Goal: Transaction & Acquisition: Purchase product/service

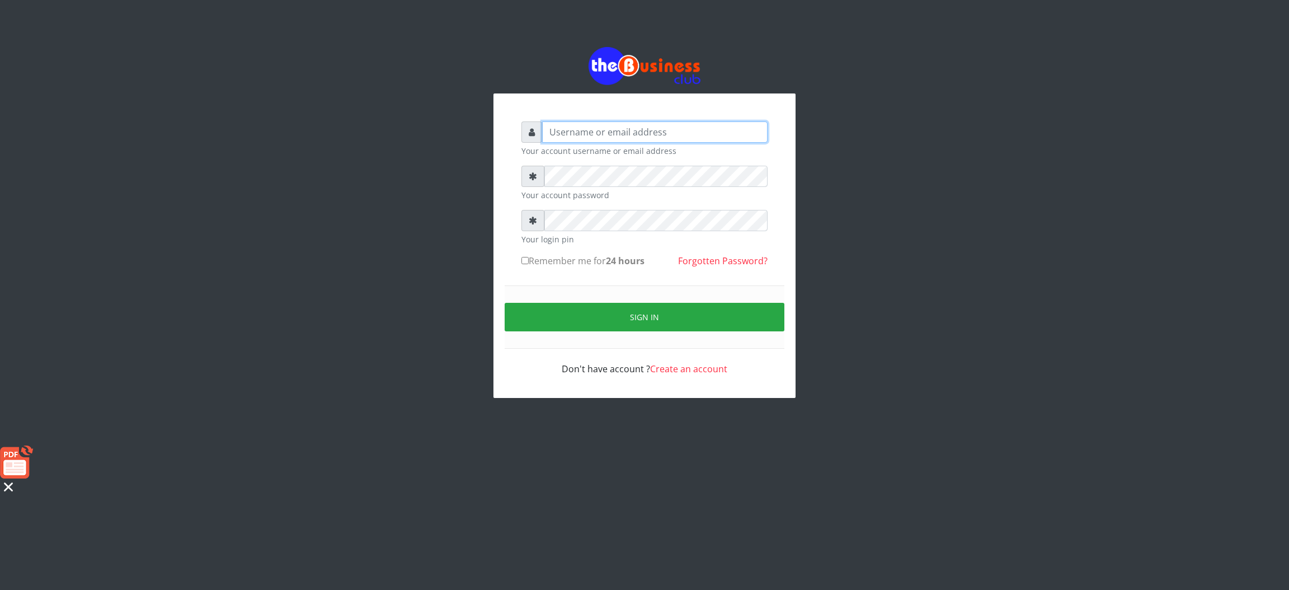
click at [563, 139] on input "text" at bounding box center [654, 131] width 225 height 21
type input "Saremater"
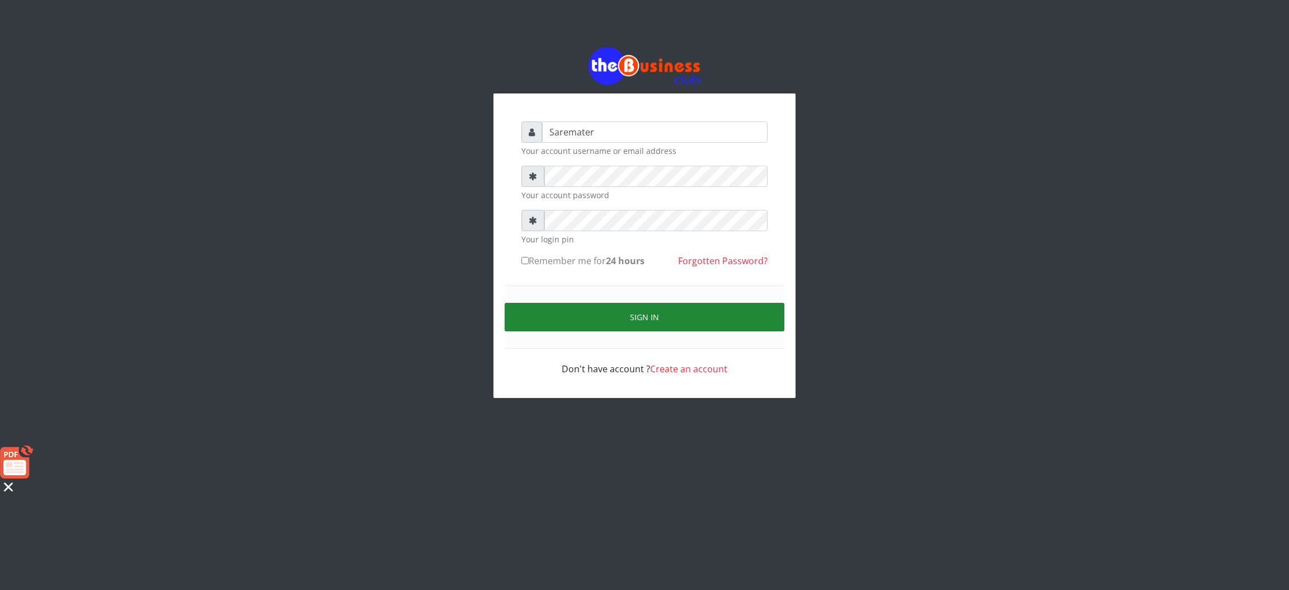
click at [626, 311] on button "Sign in" at bounding box center [645, 317] width 280 height 29
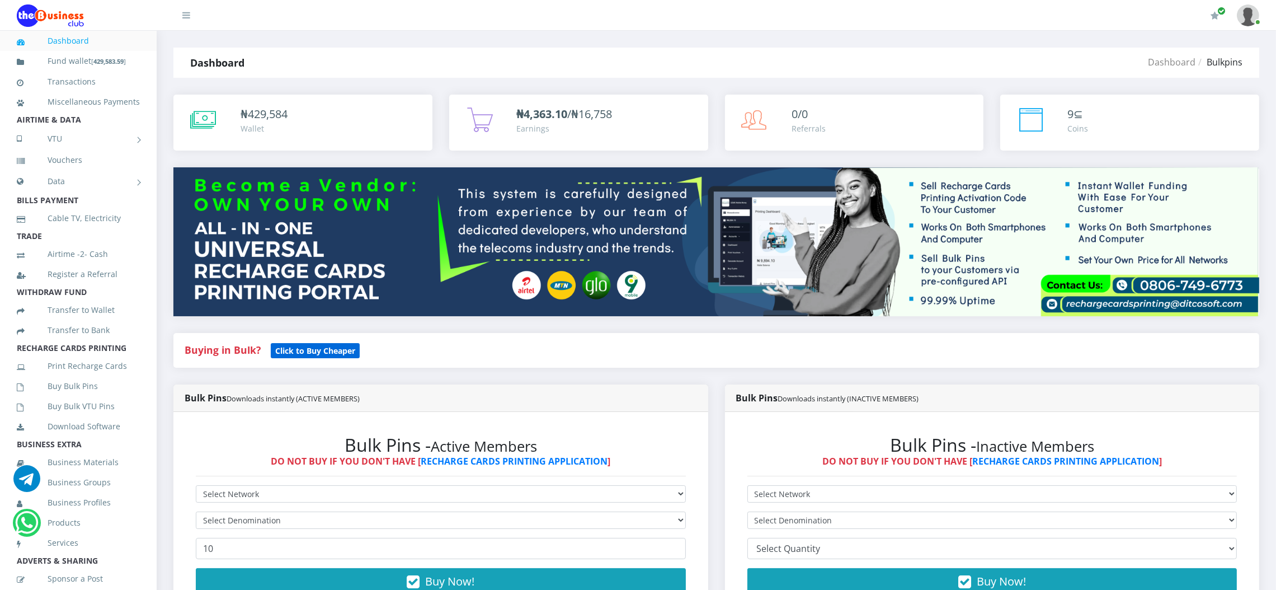
click at [307, 352] on b "Click to Buy Cheaper" at bounding box center [315, 350] width 80 height 11
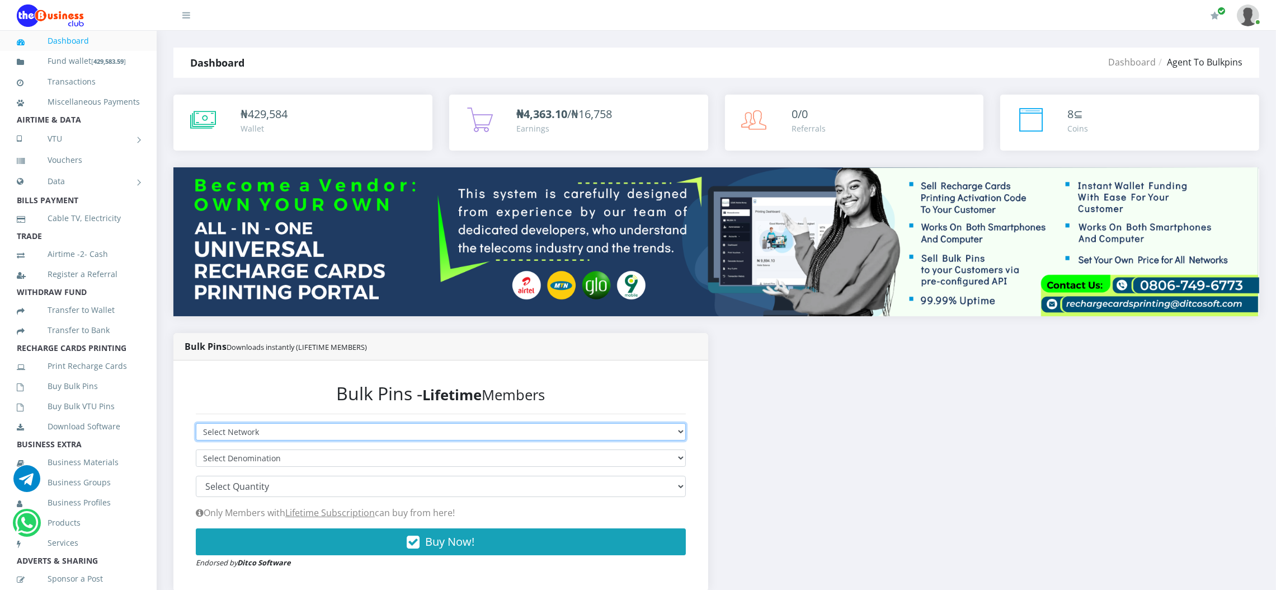
click at [373, 429] on select "Select Network MTN Globacom 9Mobile Airtel" at bounding box center [441, 431] width 490 height 17
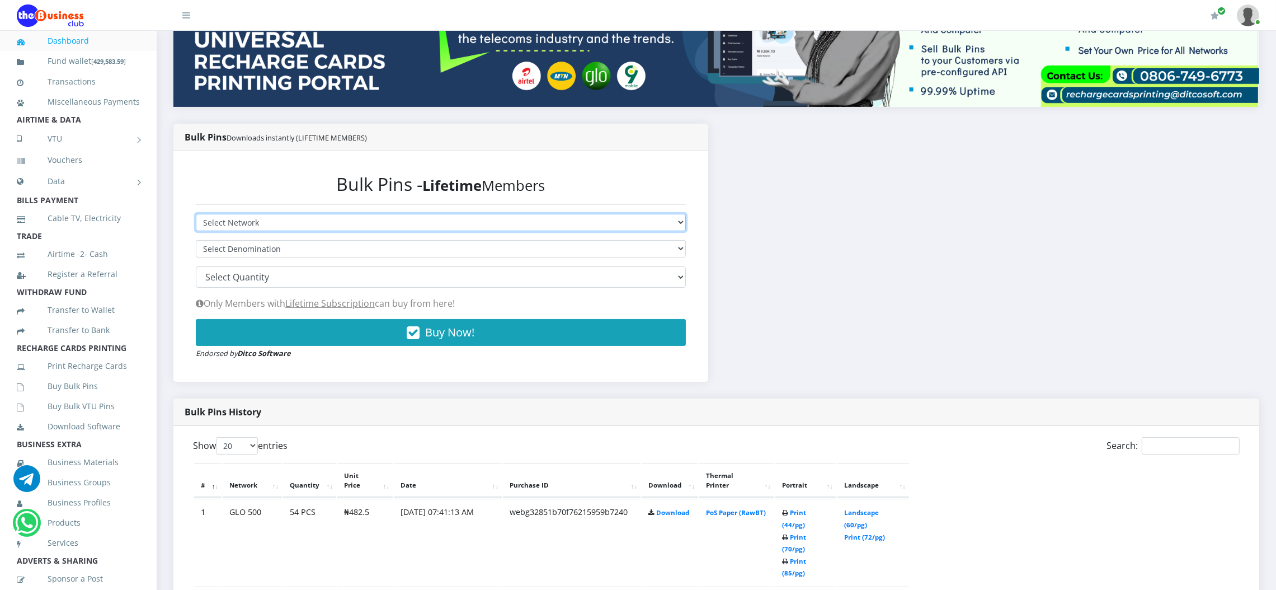
scroll to position [275, 0]
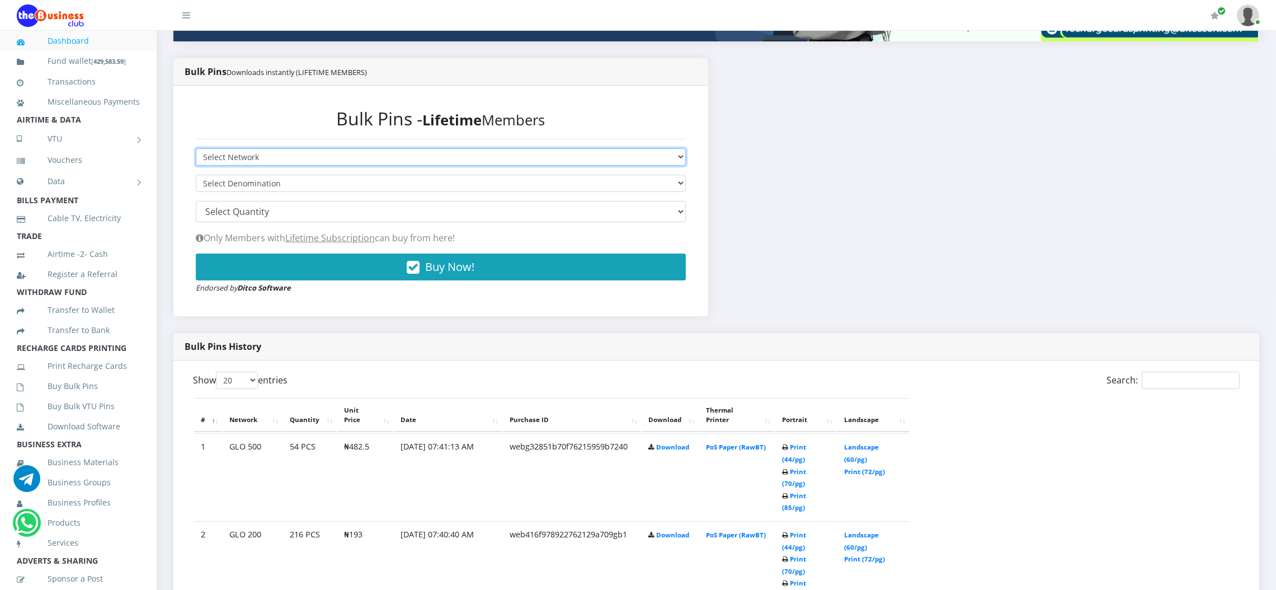
click at [286, 158] on select "Select Network MTN Globacom 9Mobile Airtel" at bounding box center [441, 156] width 490 height 17
select select "MTN"
click at [196, 148] on select "Select Network MTN Globacom 9Mobile Airtel" at bounding box center [441, 156] width 490 height 17
click at [293, 186] on select "Select Denomination MTN NGN100 - ₦96.94 MTN NGN200 - ₦193.88 MTN NGN400 - ₦387.…" at bounding box center [441, 183] width 490 height 17
select select "193.88-200"
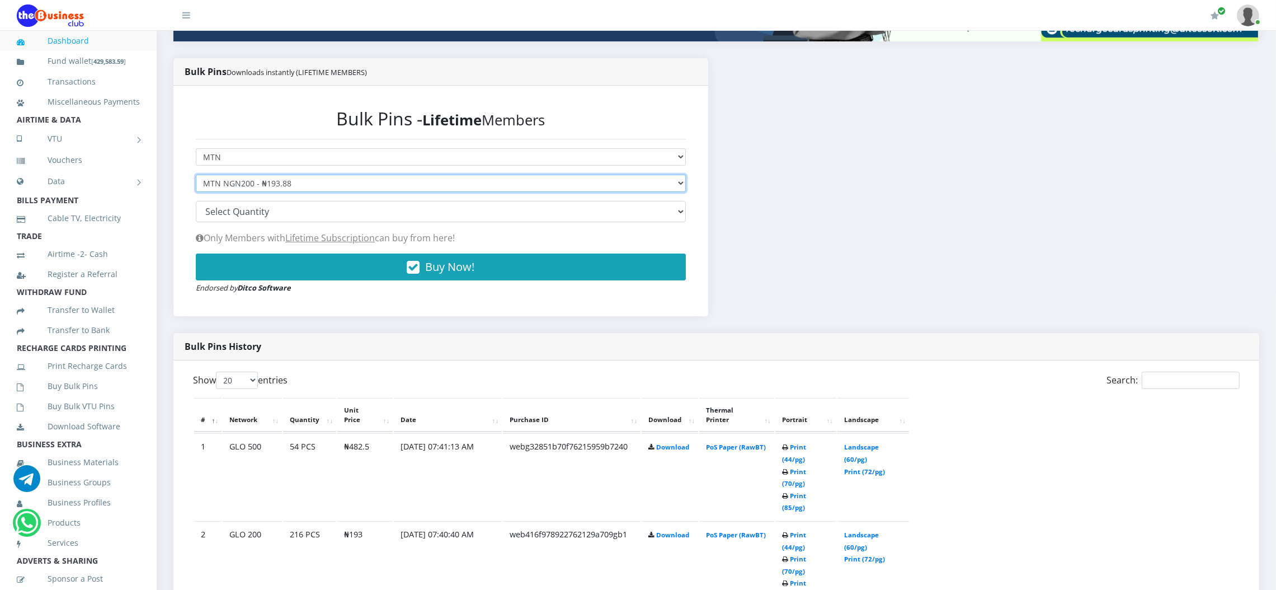
click at [196, 175] on select "Select Denomination MTN NGN100 - ₦96.94 MTN NGN200 - ₦193.88 MTN NGN400 - ₦387.…" at bounding box center [441, 183] width 490 height 17
click at [654, 276] on button "Buy Now!" at bounding box center [441, 266] width 490 height 27
click at [654, 334] on div "Bulk Pins History" at bounding box center [716, 346] width 1086 height 27
click at [660, 530] on link "Download" at bounding box center [672, 534] width 33 height 8
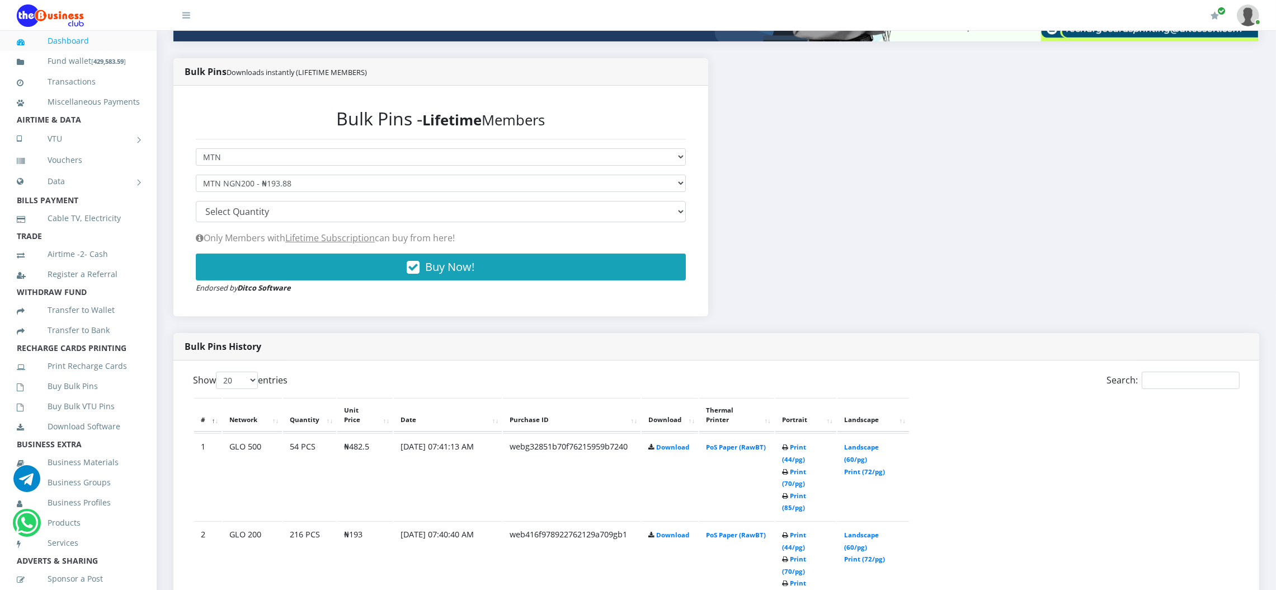
click at [654, 376] on div "Show 20 50 100 All entries" at bounding box center [450, 382] width 515 height 22
click at [654, 398] on th "Download" at bounding box center [670, 415] width 57 height 35
click at [654, 177] on select "Select Denomination MTN NGN100 - ₦96.94 MTN NGN200 - ₦193.88 MTN NGN400 - ₦387.…" at bounding box center [441, 183] width 490 height 17
click at [654, 336] on div "Bulk Pins History" at bounding box center [716, 346] width 1086 height 27
click at [654, 398] on th "Download" at bounding box center [670, 415] width 57 height 35
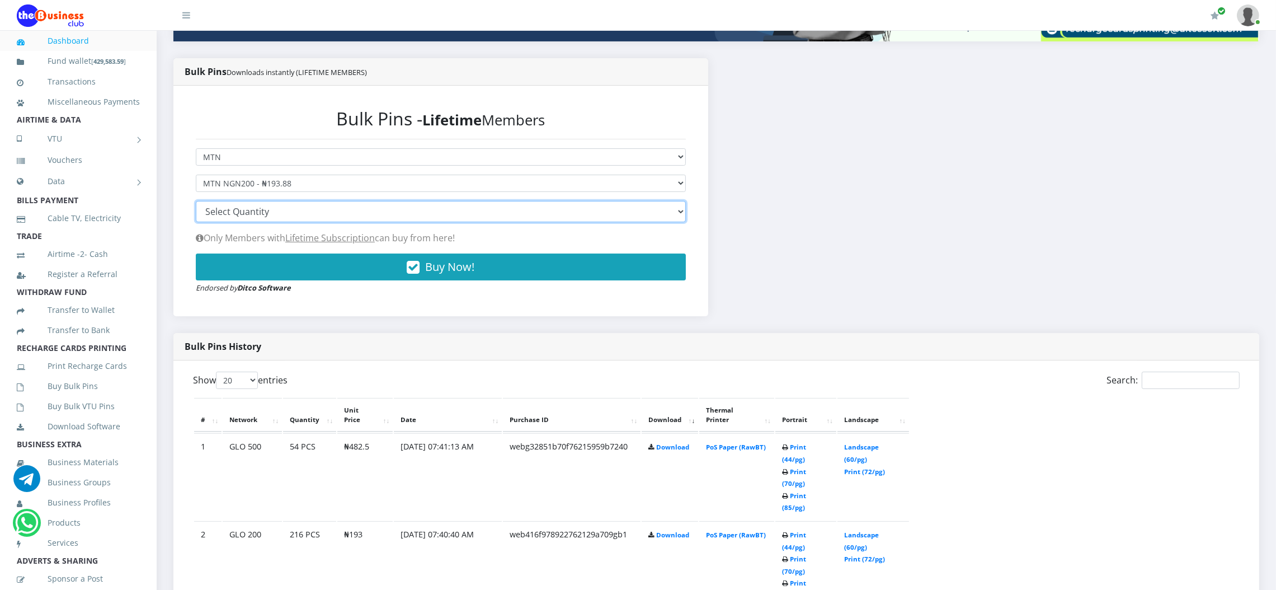
click at [351, 209] on select "100 150 200 300 500 1000" at bounding box center [441, 211] width 490 height 21
select select "500"
click at [196, 201] on select "100 150 200 300 500 1000" at bounding box center [441, 211] width 490 height 21
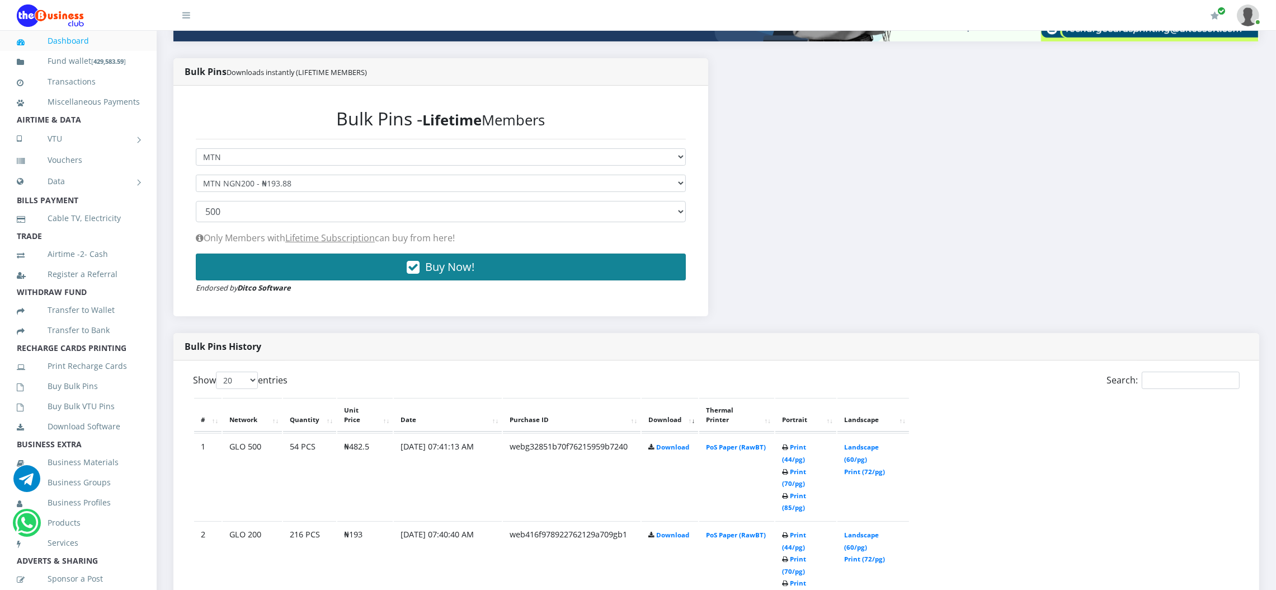
click at [343, 267] on button "Buy Now!" at bounding box center [441, 266] width 490 height 27
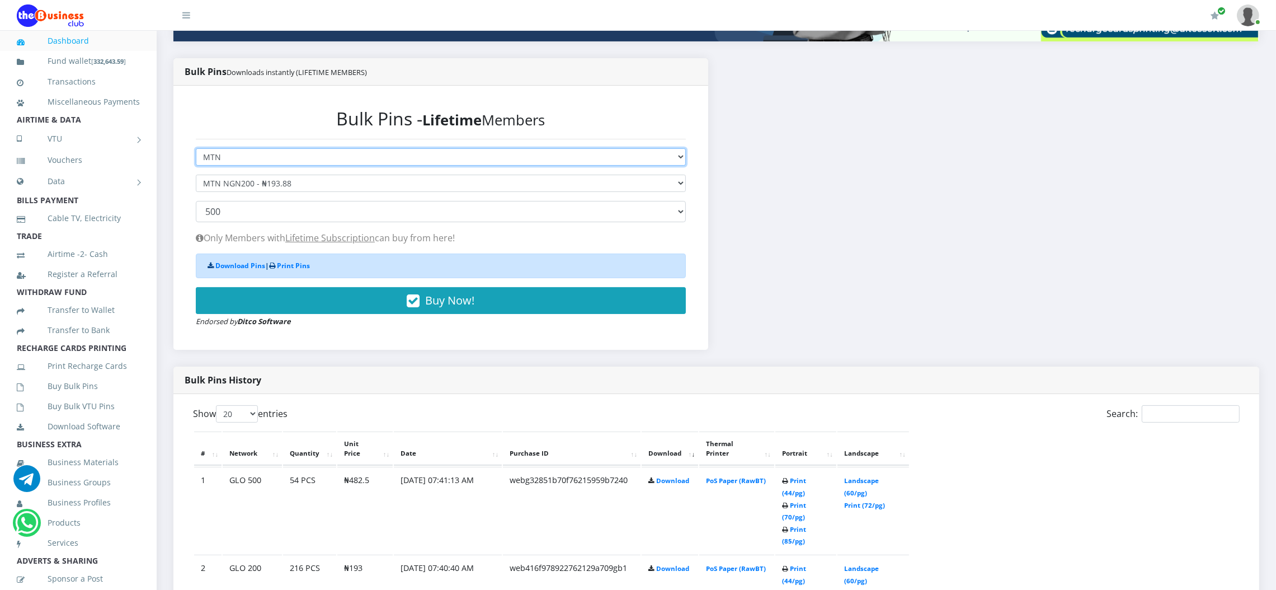
click at [281, 158] on select "Select Network MTN Globacom 9Mobile Airtel" at bounding box center [441, 156] width 490 height 17
select select "Airtel"
click at [196, 148] on select "Select Network MTN Globacom 9Mobile Airtel" at bounding box center [441, 156] width 490 height 17
select select
click at [247, 156] on select "Select Network MTN Globacom 9Mobile Airtel" at bounding box center [441, 156] width 490 height 17
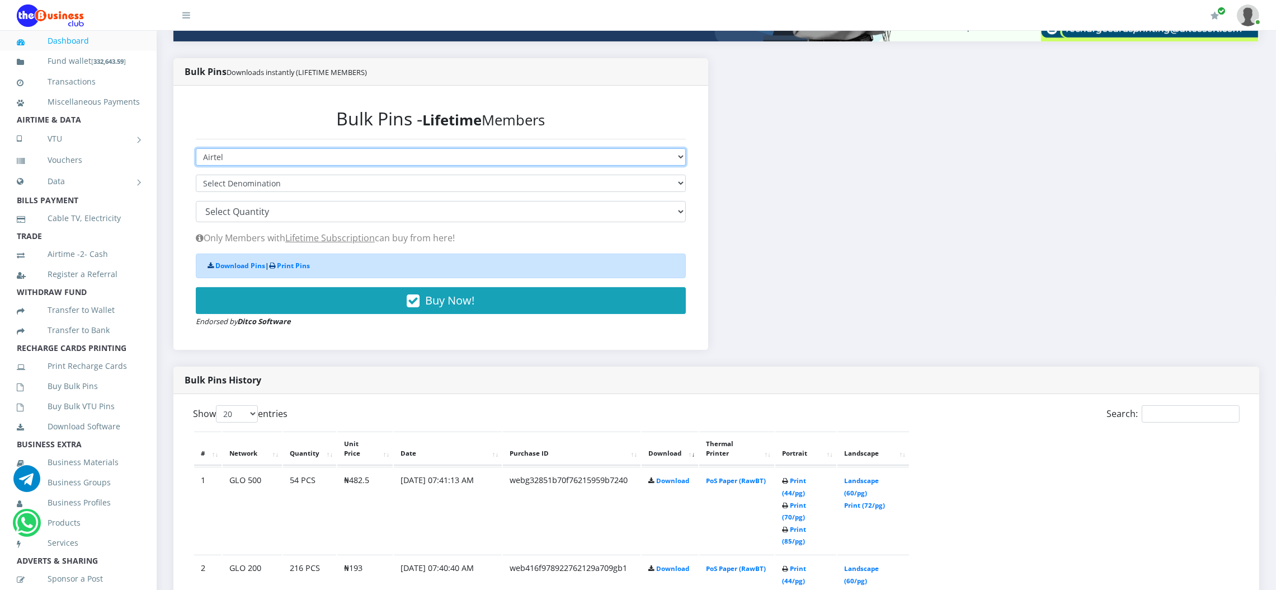
click at [234, 157] on select "Select Network MTN Globacom 9Mobile Airtel" at bounding box center [441, 156] width 490 height 17
click at [246, 182] on select "Select Denomination Airtel NGN100 - ₦96.28 Airtel NGN200 - ₦192.56 Airtel NGN50…" at bounding box center [441, 183] width 490 height 17
select select "192.56-200"
click at [196, 175] on select "Select Denomination Airtel NGN100 - ₦96.28 Airtel NGN200 - ₦192.56 Airtel NGN50…" at bounding box center [441, 183] width 490 height 17
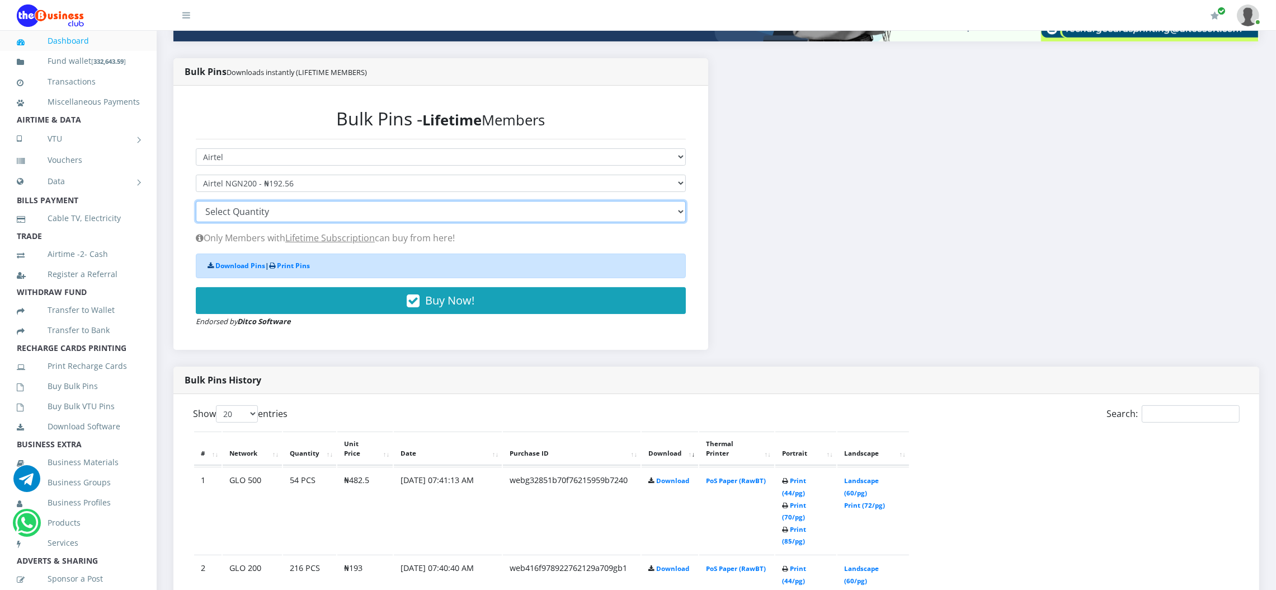
click at [272, 209] on select "100 150 200 300 500 1000" at bounding box center [441, 211] width 490 height 21
select select "500"
click at [196, 201] on select "100 150 200 300 500 1000" at bounding box center [441, 211] width 490 height 21
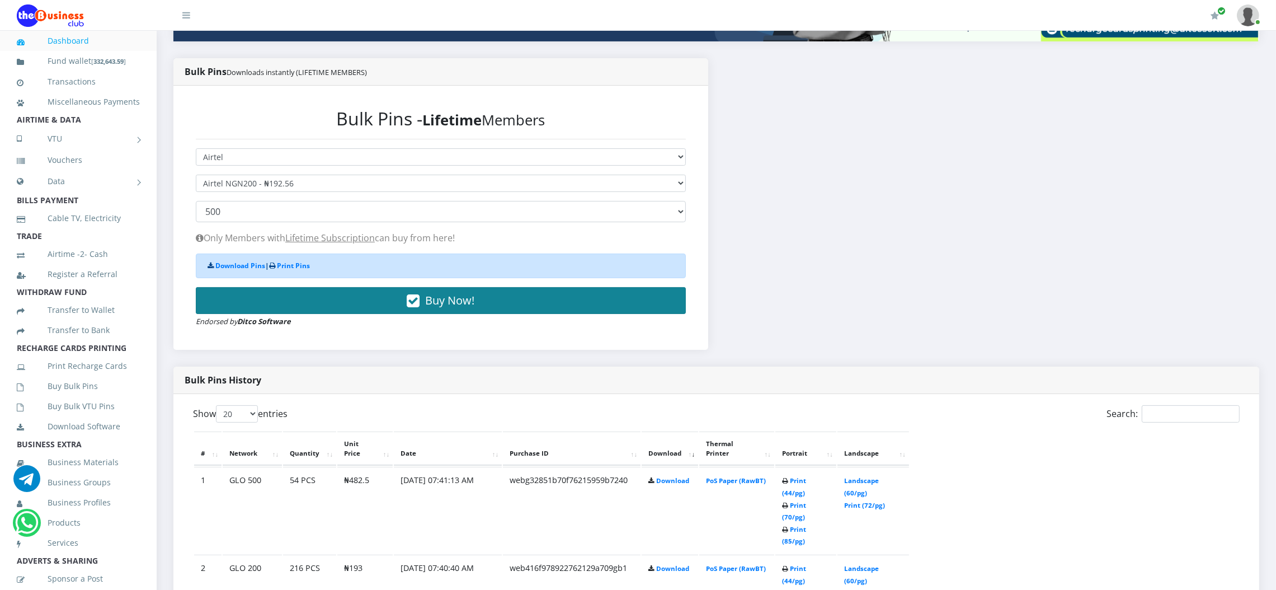
click at [397, 291] on button "Buy Now!" at bounding box center [441, 300] width 490 height 27
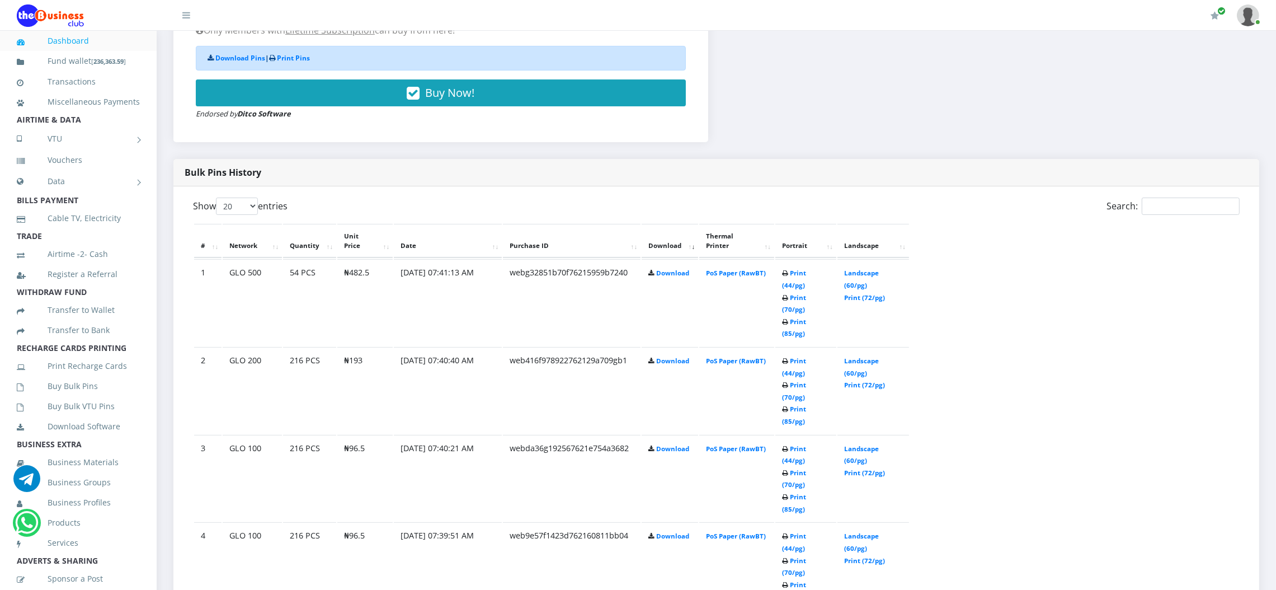
scroll to position [484, 0]
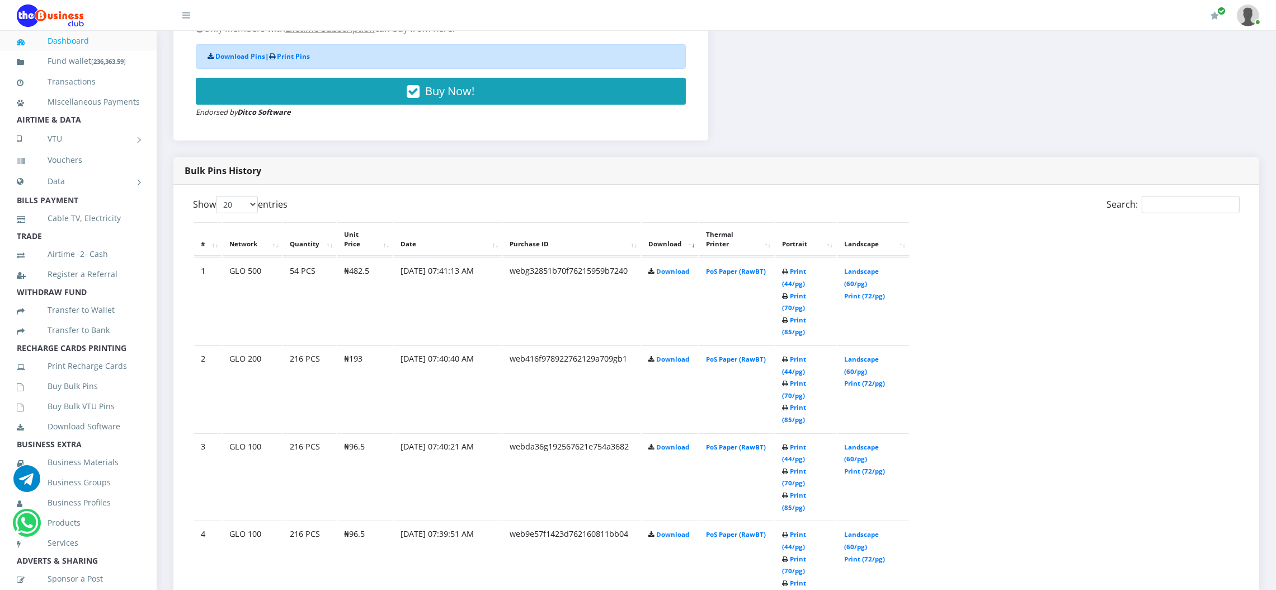
click at [656, 267] on link "Download" at bounding box center [672, 271] width 33 height 8
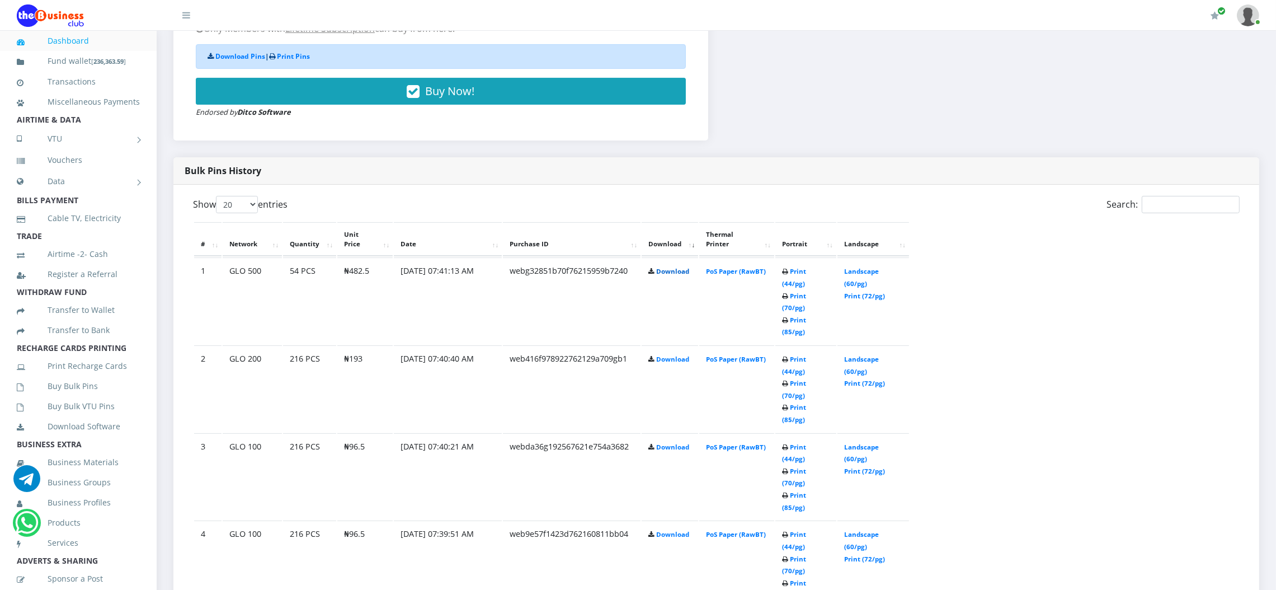
click at [656, 267] on link "Download" at bounding box center [672, 271] width 33 height 8
click at [654, 155] on div "Bulk Pins Downloads instantly (LIFETIME MEMBERS) Bulk Pins - Lifetime Members S…" at bounding box center [441, 3] width 552 height 308
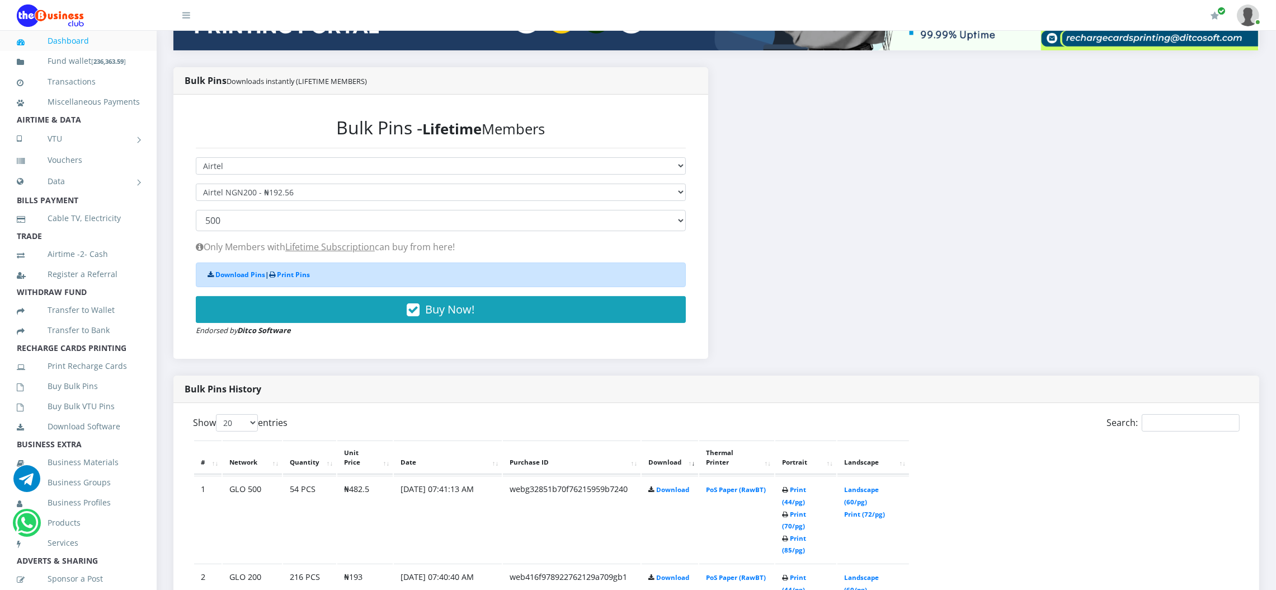
click at [582, 121] on div "Bulk Pins - Lifetime Members Select Network MTN Globacom 9Mobile Airtel Select …" at bounding box center [441, 226] width 512 height 241
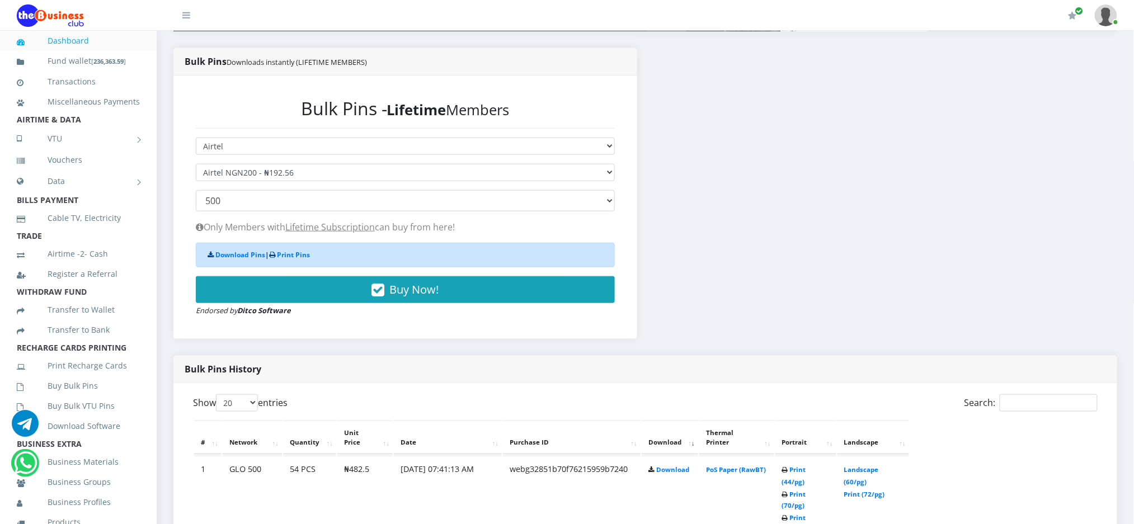
click at [582, 229] on p "Only Members with Lifetime Subscription can buy from here!" at bounding box center [405, 226] width 419 height 13
click at [582, 481] on td "webg32851b70f76215959b7240" at bounding box center [572, 499] width 138 height 87
click at [582, 228] on p "Only Members with Lifetime Subscription can buy from here!" at bounding box center [405, 226] width 419 height 13
click at [582, 229] on p "Only Members with Lifetime Subscription can buy from here!" at bounding box center [405, 226] width 419 height 13
click at [582, 230] on p "Only Members with Lifetime Subscription can buy from here!" at bounding box center [405, 226] width 419 height 13
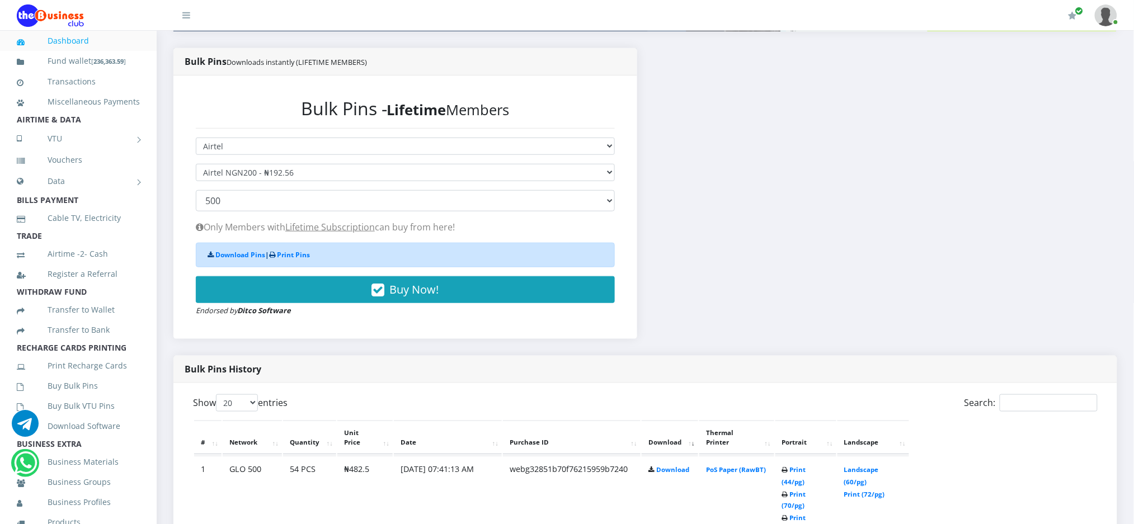
click at [582, 456] on td "web5e012712897621927b062gd" at bounding box center [572, 499] width 138 height 87
click at [582, 16] on div "My Profile Settings Logout" at bounding box center [665, 15] width 905 height 31
click at [582, 456] on td "web5e012712897621927b062gd" at bounding box center [572, 499] width 138 height 87
click at [582, 456] on td "agnt220174138776212b029g2ae" at bounding box center [572, 499] width 138 height 87
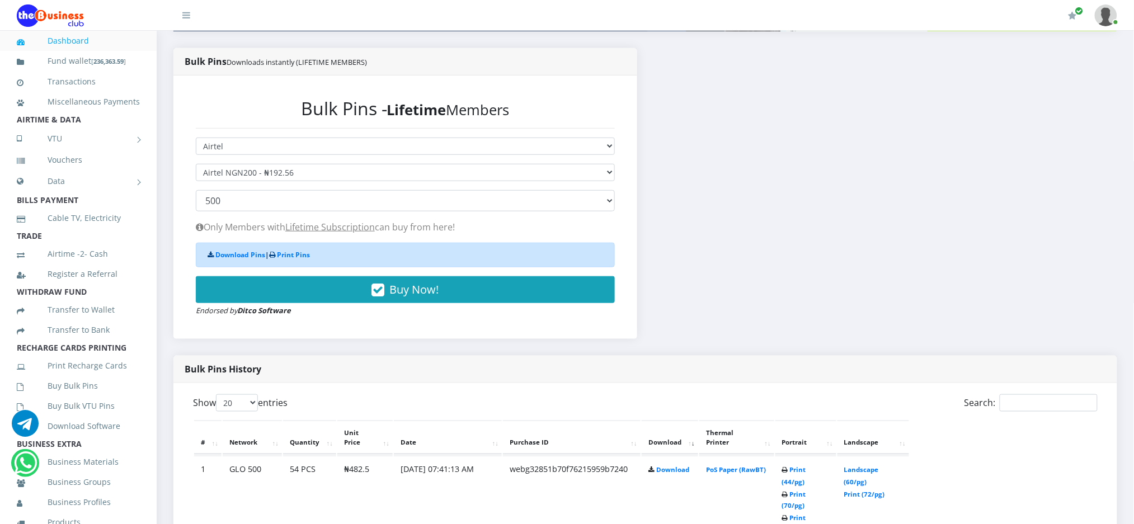
scroll to position [735, 0]
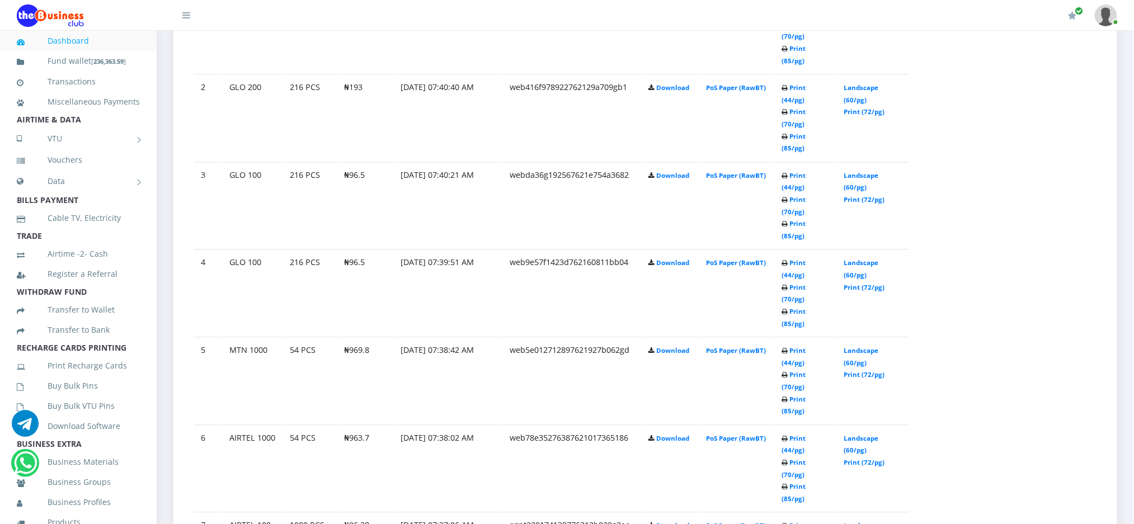
click at [582, 161] on td "web9e57f1423d762160811bb04" at bounding box center [572, 117] width 138 height 87
click at [582, 73] on td "agnt220174138776212b029g2ae" at bounding box center [572, 30] width 138 height 87
click at [582, 161] on td "web78e35276387621017365186" at bounding box center [572, 117] width 138 height 87
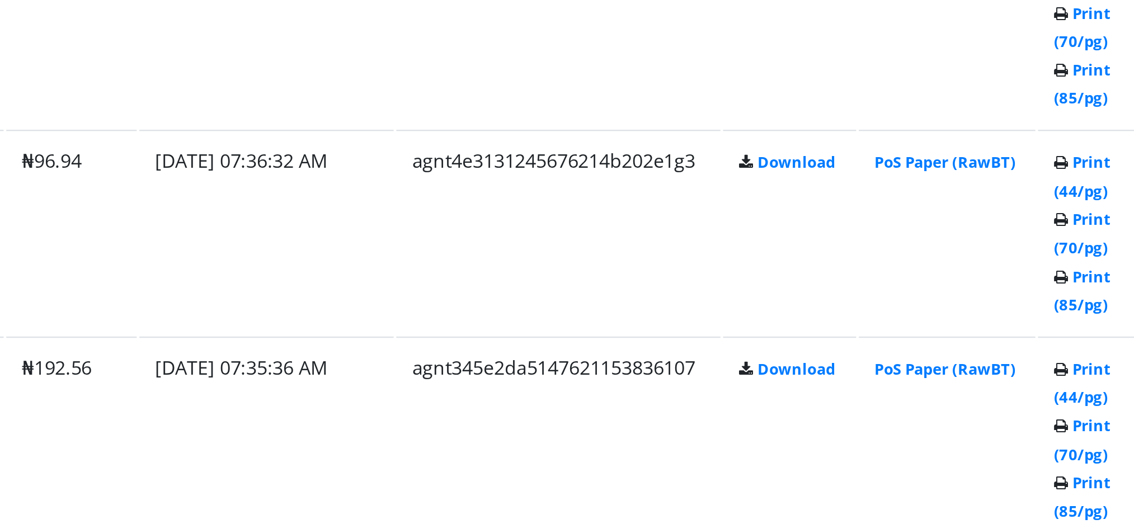
scroll to position [1141, 0]
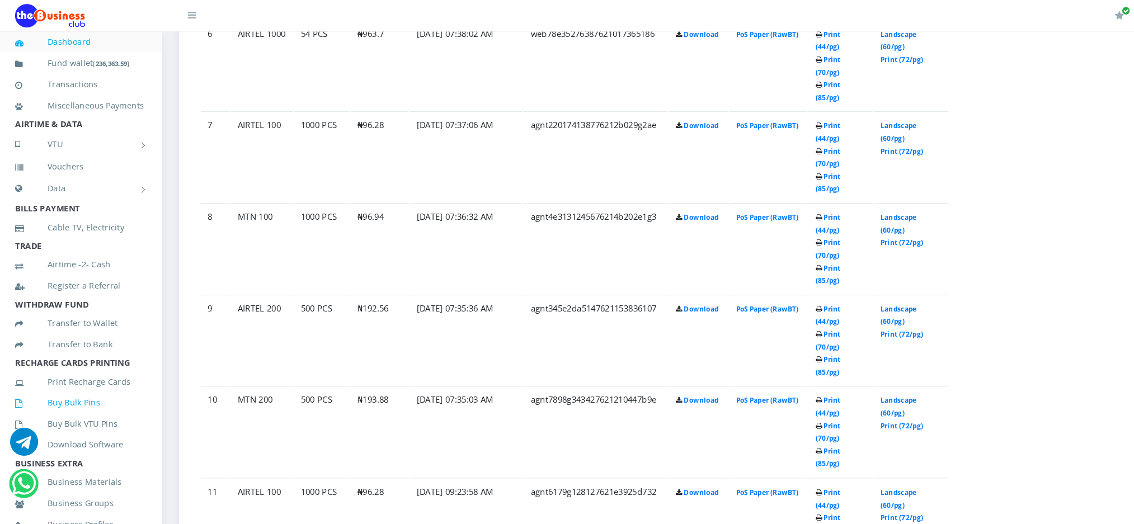
click at [72, 399] on link "Buy Bulk Pins" at bounding box center [78, 386] width 123 height 26
click at [67, 398] on link "Buy Bulk Pins" at bounding box center [78, 386] width 123 height 26
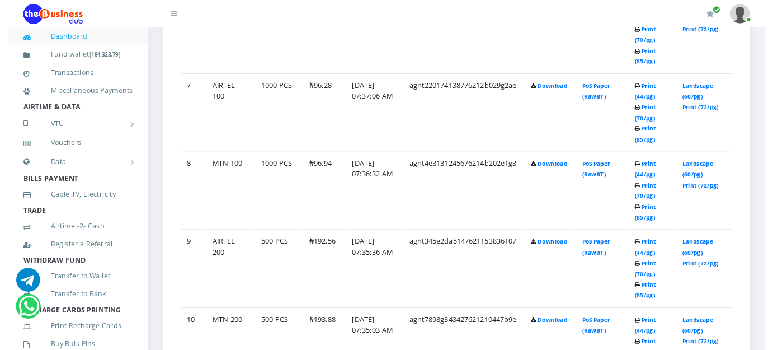
scroll to position [1139, 0]
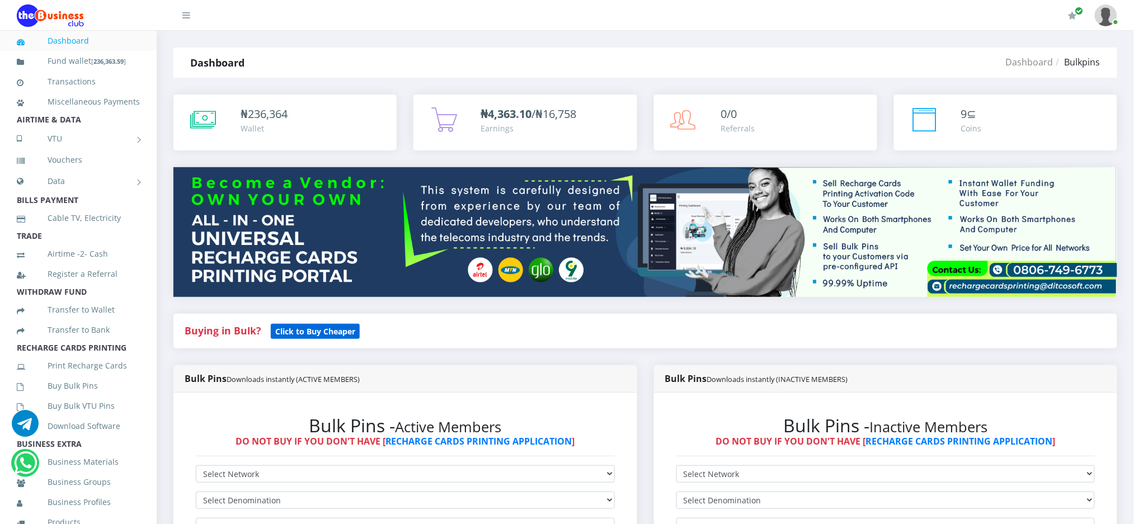
click at [321, 327] on b "Click to Buy Cheaper" at bounding box center [315, 331] width 80 height 11
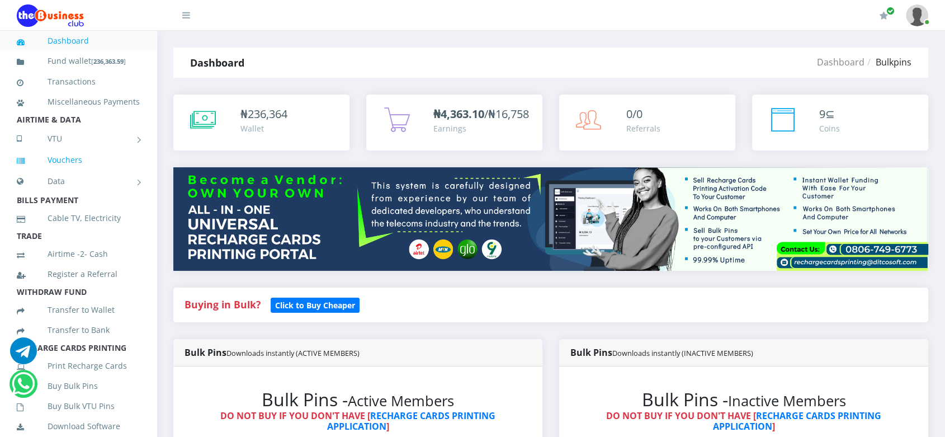
click at [122, 173] on link "Vouchers" at bounding box center [78, 160] width 123 height 26
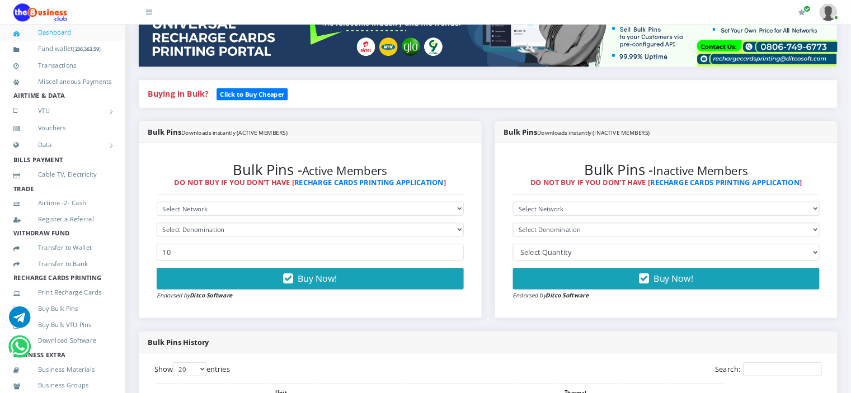
scroll to position [224, 0]
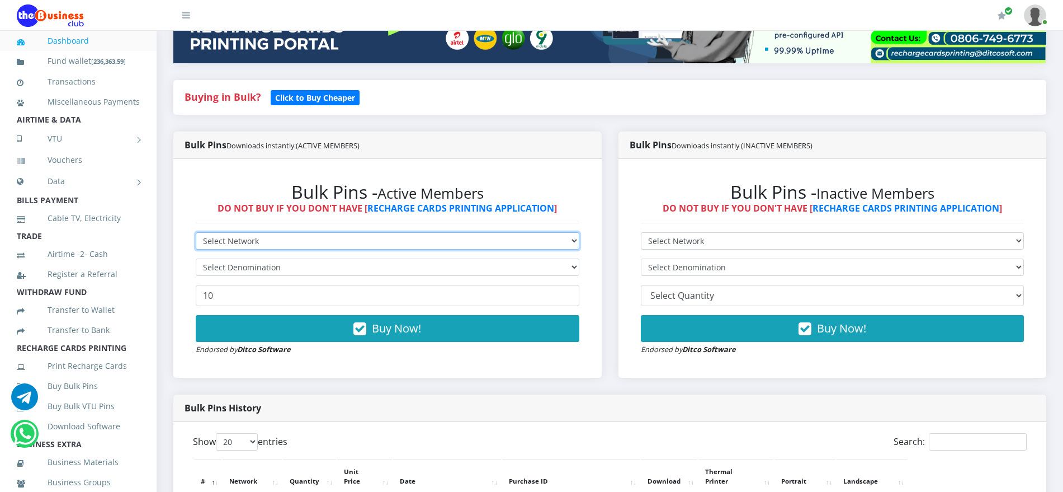
click at [358, 240] on select "Select Network MTN Globacom 9Mobile Airtel" at bounding box center [388, 240] width 384 height 17
select select "MTN"
click at [196, 232] on select "Select Network MTN Globacom 9Mobile Airtel" at bounding box center [388, 240] width 384 height 17
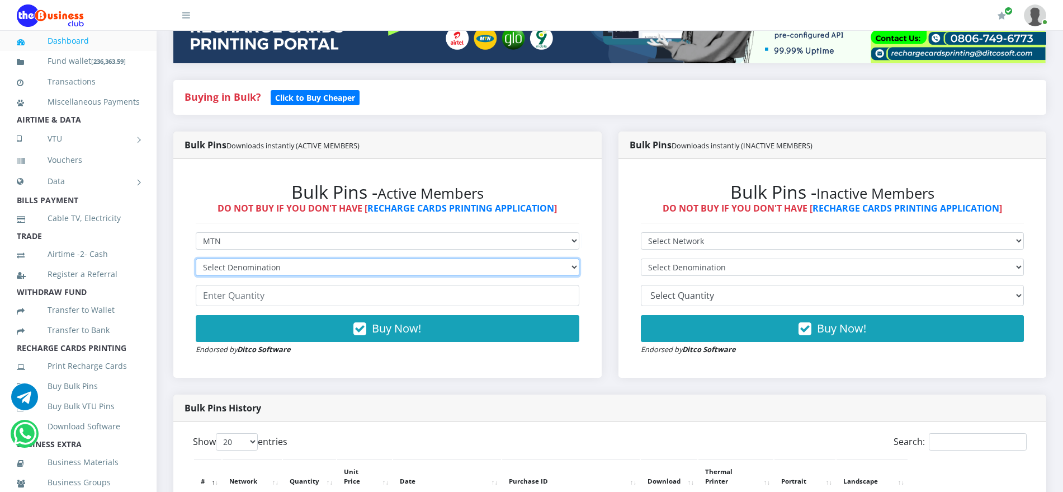
click at [355, 266] on select "Select Denomination MTN NGN100 - ₦96.98 MTN NGN200 - ₦193.96 MTN NGN400 - ₦387.…" at bounding box center [388, 266] width 384 height 17
select select "484.9-500"
click at [196, 258] on select "Select Denomination MTN NGN100 - ₦96.98 MTN NGN200 - ₦193.96 MTN NGN400 - ₦387.…" at bounding box center [388, 266] width 384 height 17
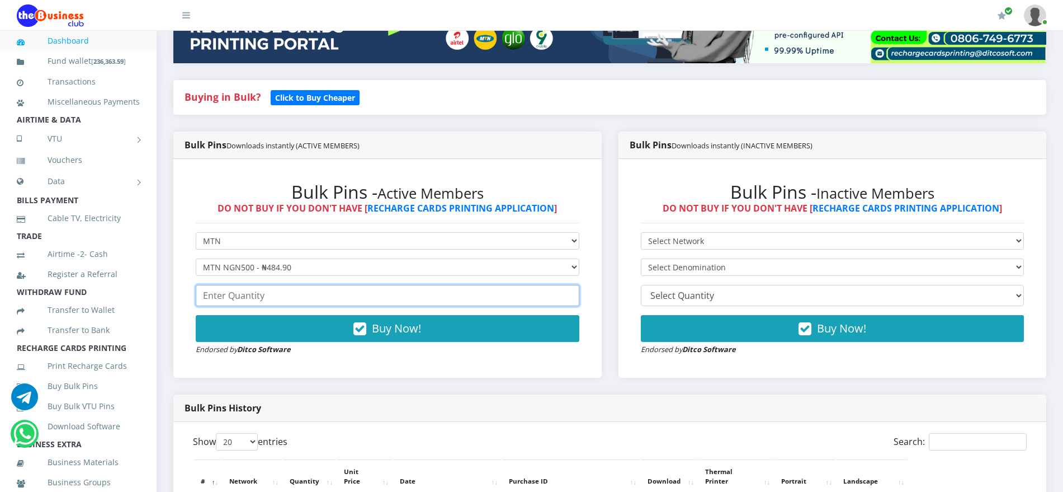
click at [306, 295] on input "number" at bounding box center [388, 295] width 384 height 21
click at [396, 295] on input "number" at bounding box center [388, 295] width 384 height 21
click at [571, 296] on input "-1" at bounding box center [388, 295] width 384 height 21
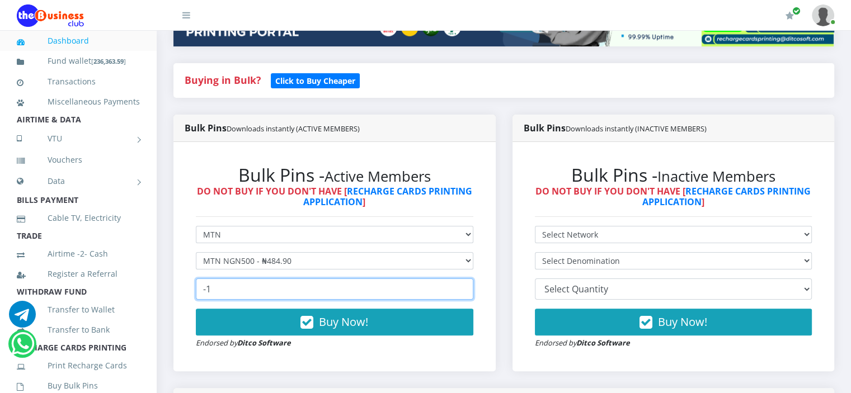
click at [203, 288] on input "-1" at bounding box center [334, 289] width 277 height 21
type input "1"
click at [229, 289] on input "number" at bounding box center [334, 289] width 277 height 21
click at [463, 285] on input "1" at bounding box center [334, 289] width 277 height 21
click at [463, 285] on input "2" at bounding box center [334, 289] width 277 height 21
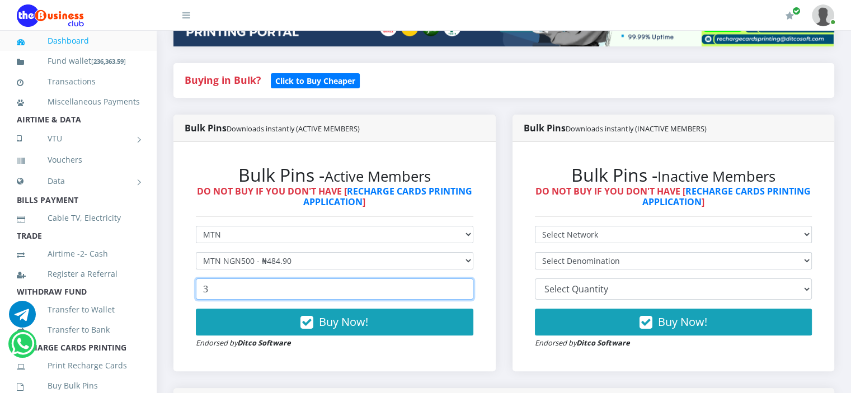
click at [463, 285] on input "3" at bounding box center [334, 289] width 277 height 21
click at [463, 285] on input "4" at bounding box center [334, 289] width 277 height 21
click at [463, 285] on input "5" at bounding box center [334, 289] width 277 height 21
click at [463, 285] on input "6" at bounding box center [334, 289] width 277 height 21
type input "108"
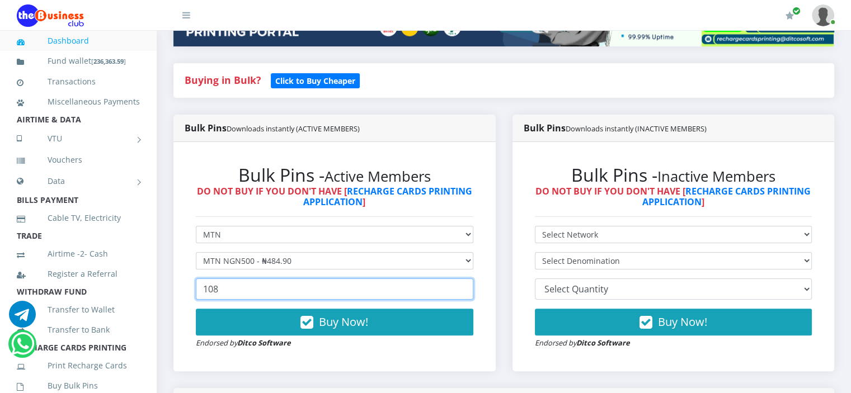
click at [463, 285] on input "108" at bounding box center [334, 289] width 277 height 21
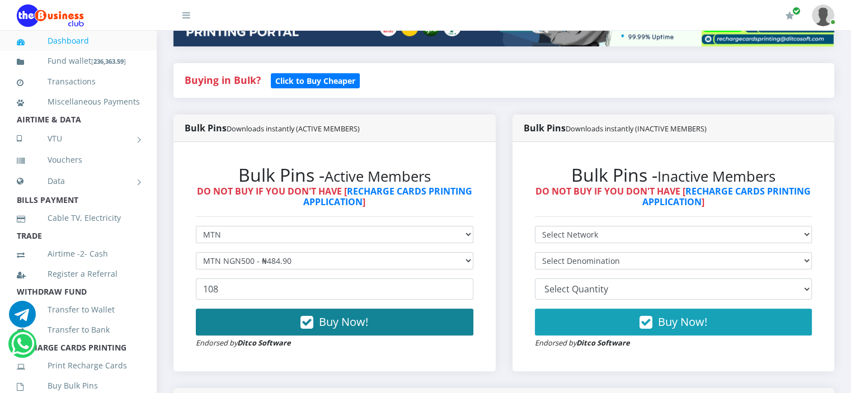
click at [394, 322] on button "Buy Now!" at bounding box center [334, 322] width 277 height 27
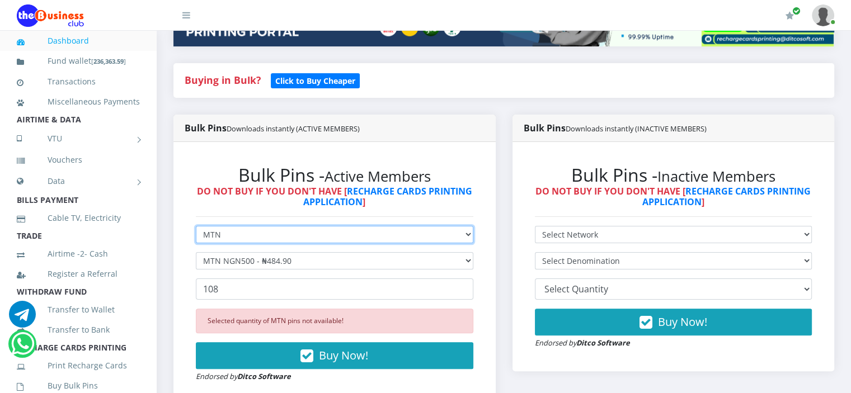
click at [361, 232] on select "Select Network MTN Globacom 9Mobile Airtel" at bounding box center [334, 234] width 277 height 17
select select "Airtel"
click at [196, 226] on select "Select Network MTN Globacom 9Mobile Airtel" at bounding box center [334, 234] width 277 height 17
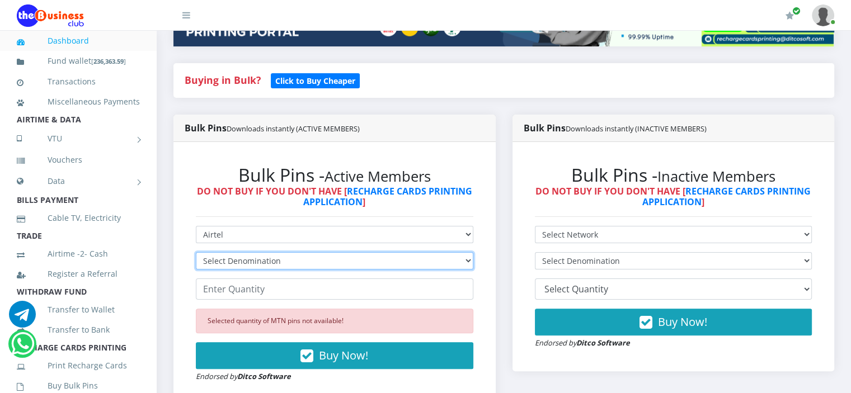
click at [324, 263] on select "Select Denomination Airtel NGN100 - ₦96.37 Airtel NGN200 - ₦192.74 Airtel NGN50…" at bounding box center [334, 260] width 277 height 17
select select "481.85-500"
click at [196, 252] on select "Select Denomination Airtel NGN100 - ₦96.37 Airtel NGN200 - ₦192.74 Airtel NGN50…" at bounding box center [334, 260] width 277 height 17
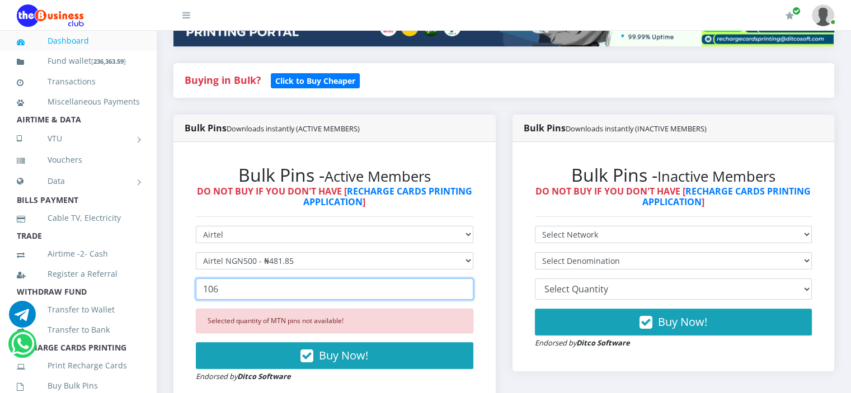
click at [460, 286] on input "106" at bounding box center [334, 289] width 277 height 21
click at [460, 286] on input "107" at bounding box center [334, 289] width 277 height 21
type input "108"
click at [460, 286] on input "108" at bounding box center [334, 289] width 277 height 21
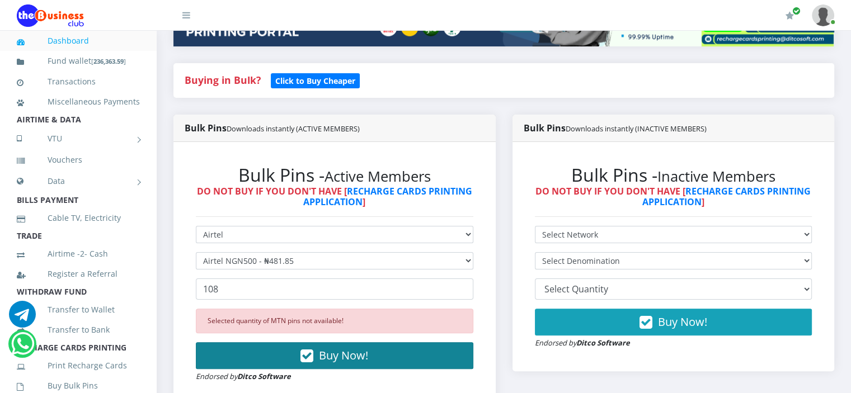
click at [390, 357] on button "Buy Now!" at bounding box center [334, 355] width 277 height 27
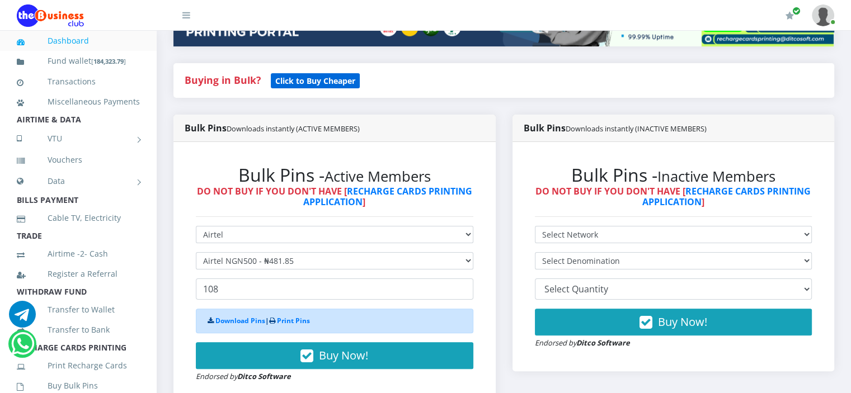
click at [308, 78] on b "Click to Buy Cheaper" at bounding box center [315, 81] width 80 height 11
click at [308, 83] on b "Click to Buy Cheaper" at bounding box center [315, 81] width 80 height 11
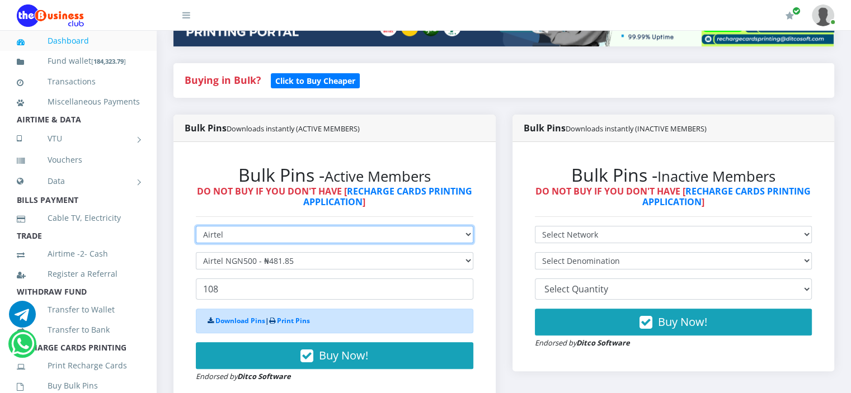
click at [359, 234] on select "Select Network MTN Globacom 9Mobile Airtel" at bounding box center [334, 234] width 277 height 17
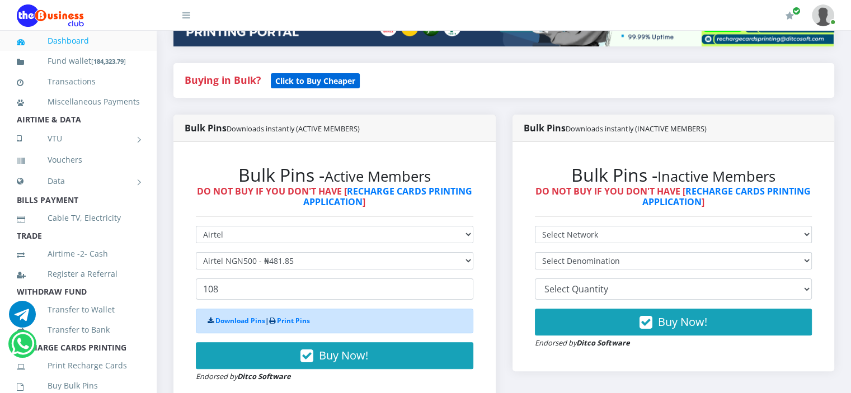
click at [309, 81] on b "Click to Buy Cheaper" at bounding box center [315, 81] width 80 height 11
click at [300, 78] on b "Click to Buy Cheaper" at bounding box center [315, 81] width 80 height 11
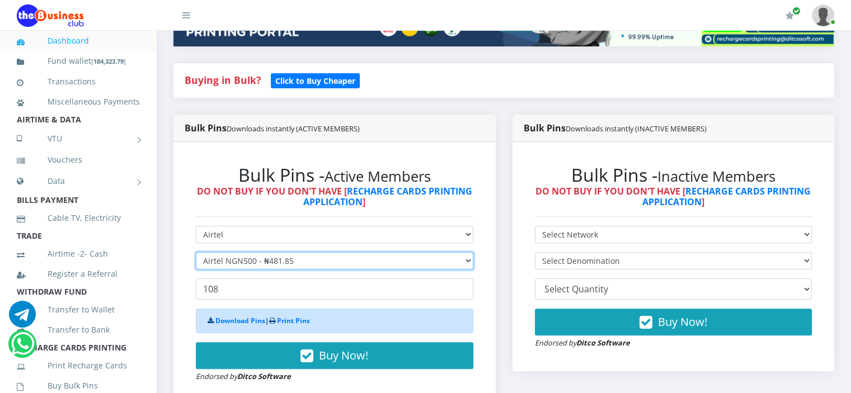
click at [396, 265] on select "Select Denomination Airtel NGN100 - ₦96.37 Airtel NGN200 - ₦192.74 Airtel NGN50…" at bounding box center [334, 260] width 277 height 17
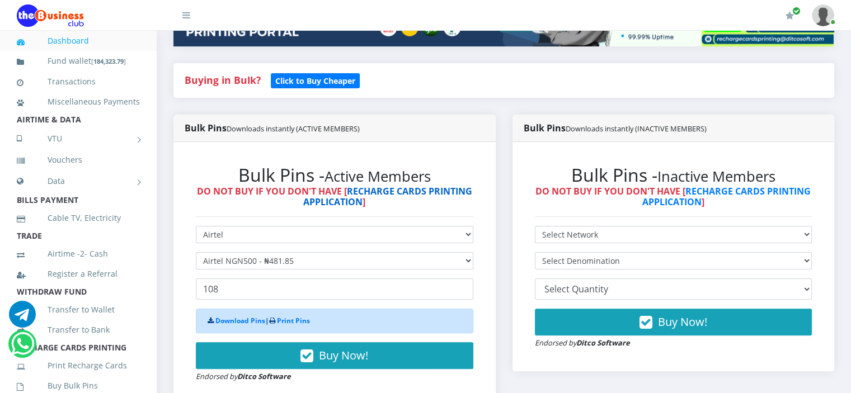
click at [381, 186] on link "RECHARGE CARDS PRINTING APPLICATION" at bounding box center [387, 196] width 169 height 23
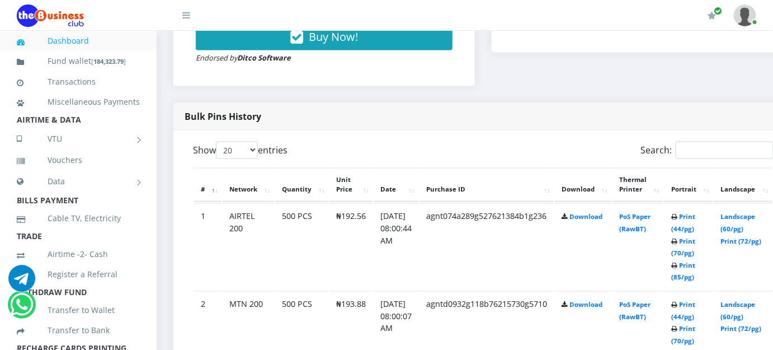
scroll to position [305, 0]
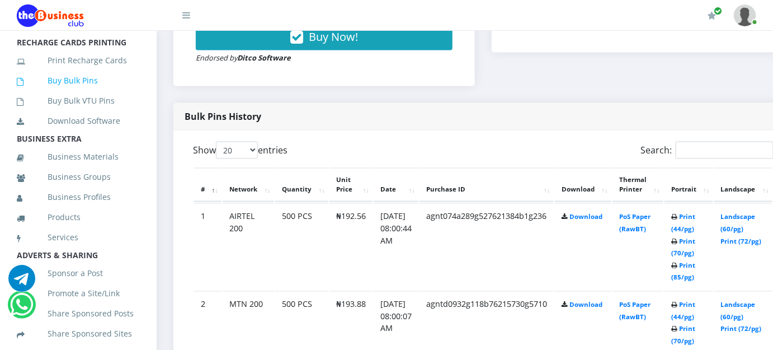
click at [73, 93] on link "Buy Bulk Pins" at bounding box center [78, 81] width 123 height 26
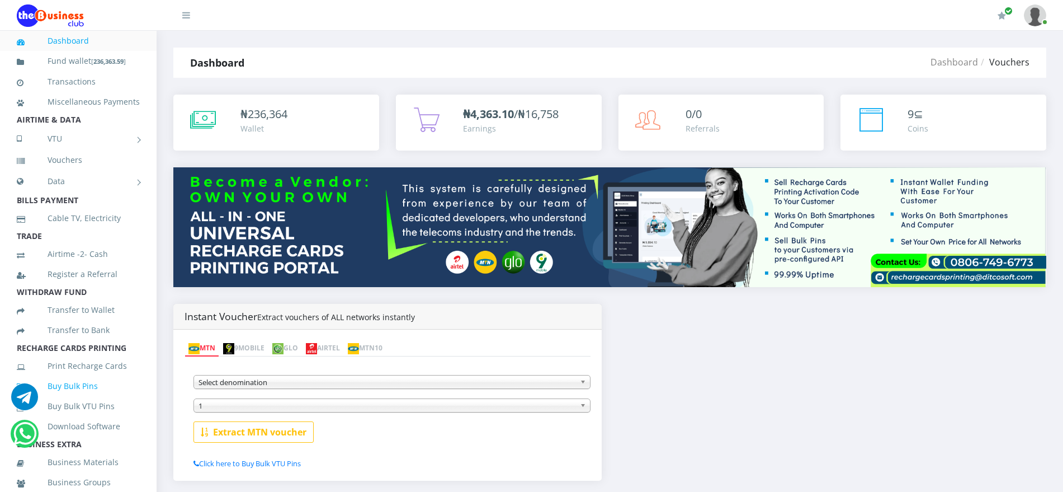
click at [72, 396] on link "Buy Bulk Pins" at bounding box center [78, 386] width 123 height 26
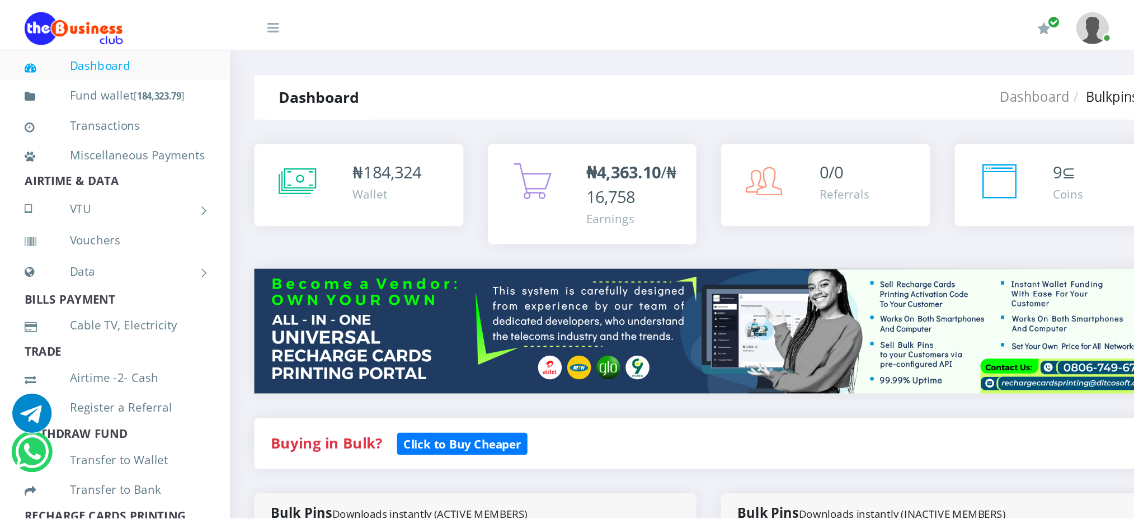
scroll to position [305, 0]
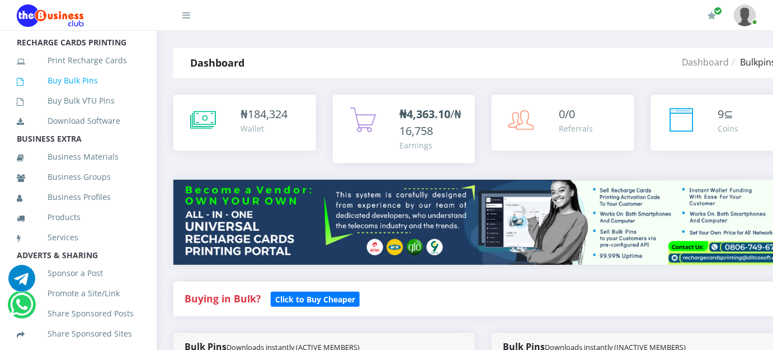
click at [65, 93] on link "Buy Bulk Pins" at bounding box center [78, 81] width 123 height 26
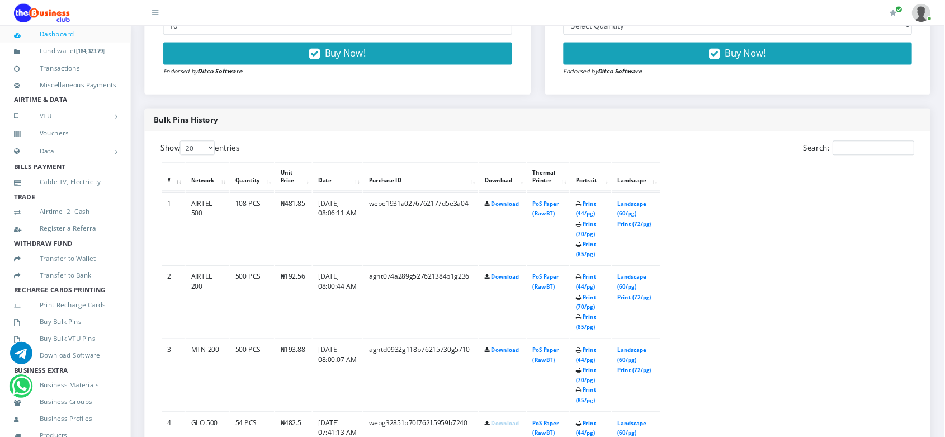
scroll to position [507, 0]
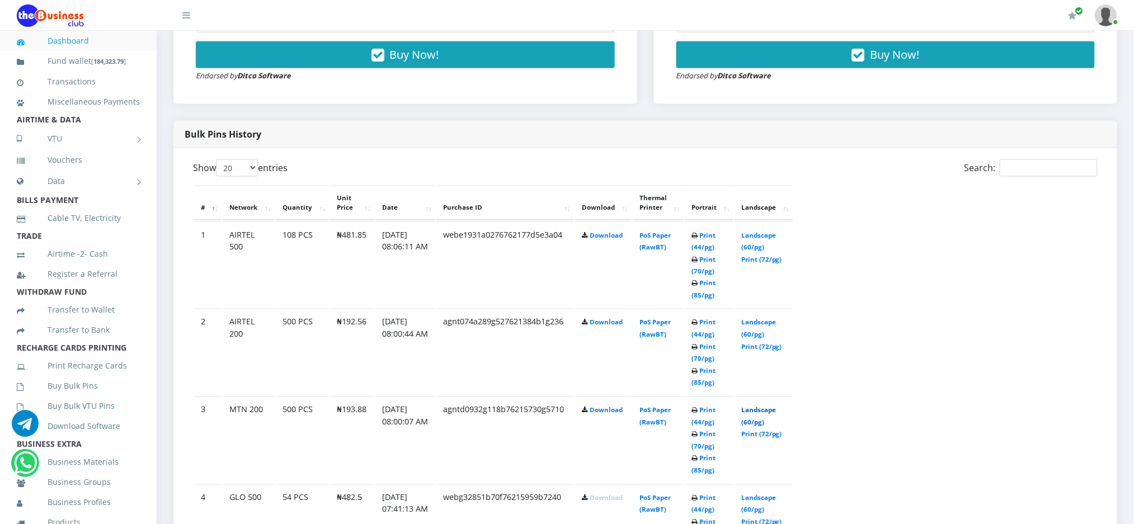
click at [758, 349] on link "Landscape (60/pg)" at bounding box center [758, 416] width 35 height 21
click at [756, 349] on link "Landscape (60/pg)" at bounding box center [758, 416] width 35 height 21
click at [751, 349] on link "Landscape (60/pg)" at bounding box center [758, 416] width 35 height 21
click at [750, 349] on link "Landscape (60/pg)" at bounding box center [758, 416] width 35 height 21
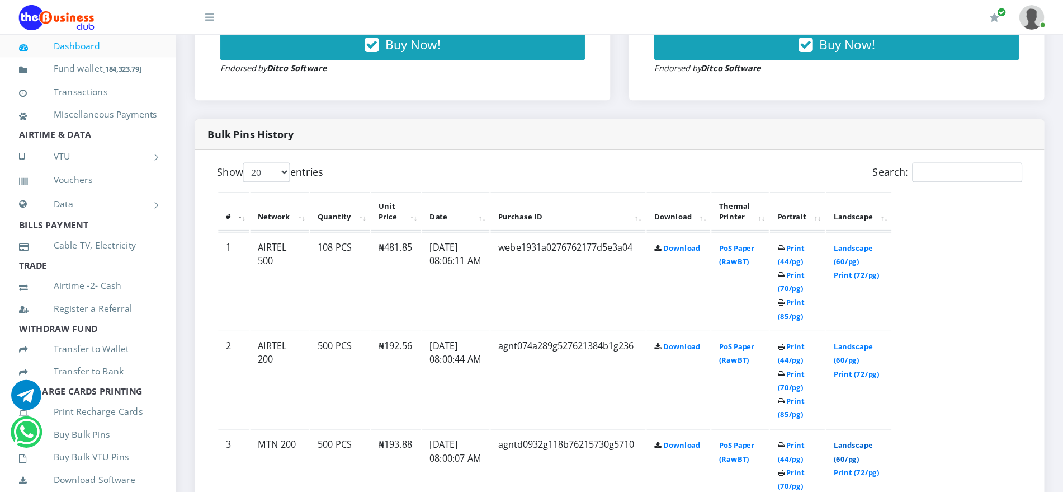
scroll to position [507, 0]
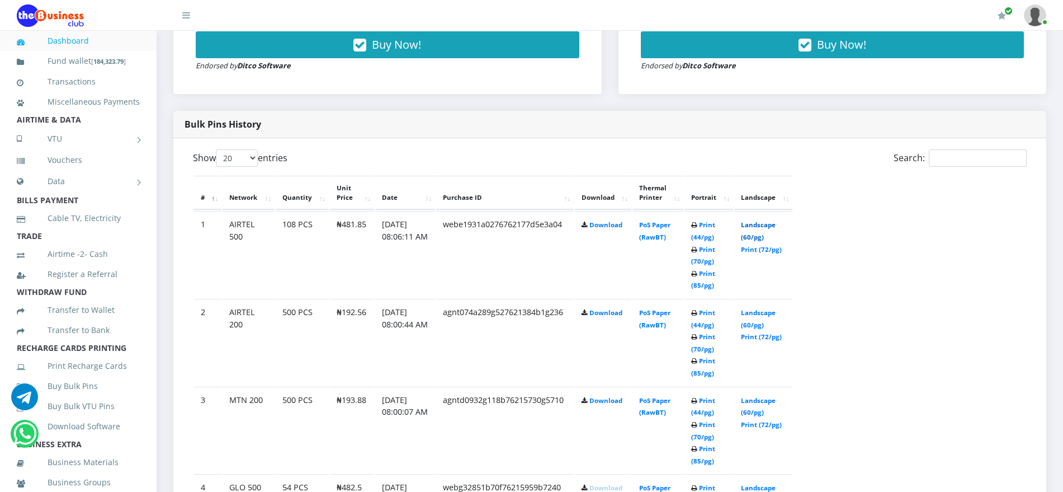
click at [754, 224] on link "Landscape (60/pg)" at bounding box center [758, 230] width 35 height 21
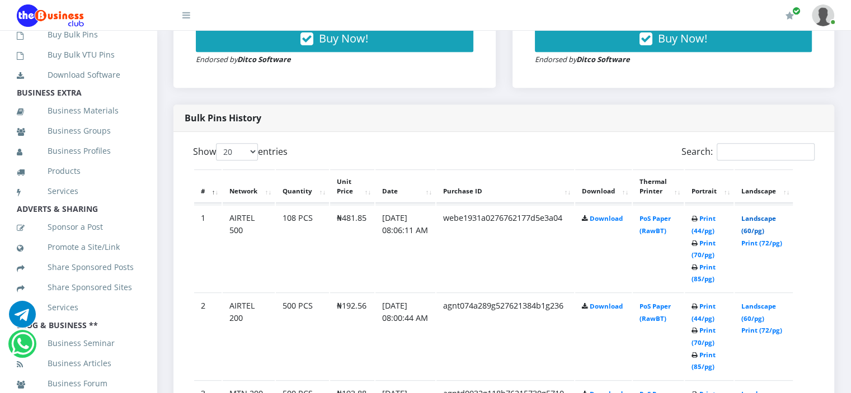
scroll to position [366, 0]
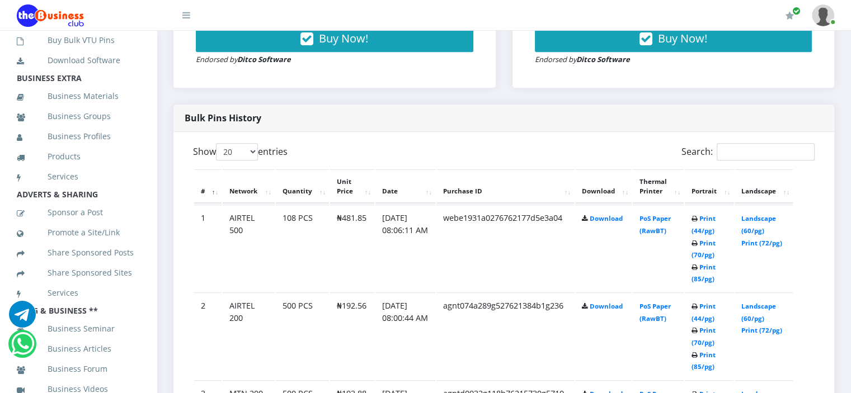
click at [72, 33] on link "Buy Bulk Pins" at bounding box center [78, 20] width 123 height 26
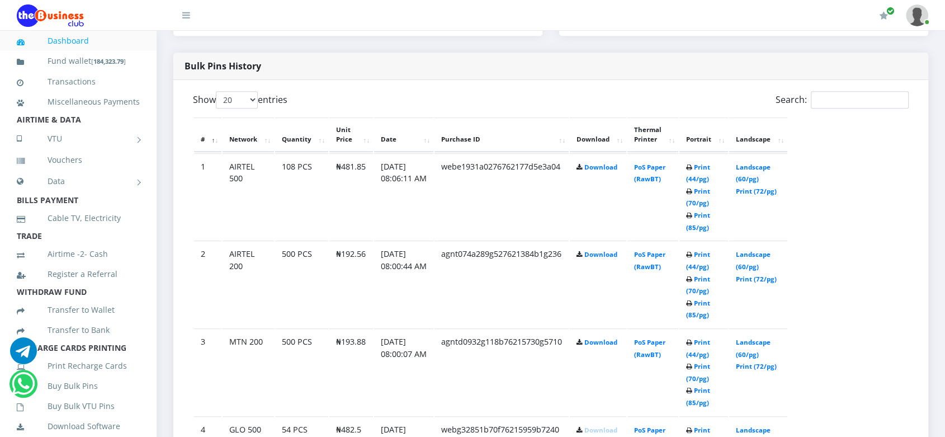
scroll to position [572, 0]
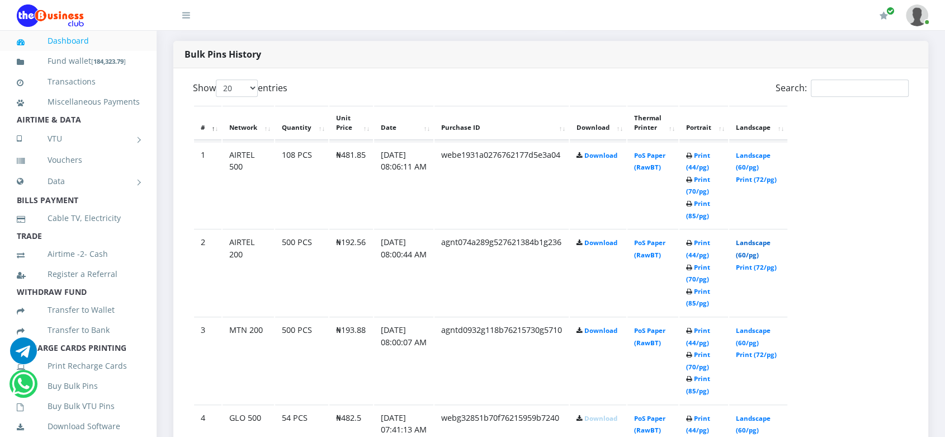
click at [754, 252] on link "Landscape (60/pg)" at bounding box center [753, 248] width 35 height 21
click at [761, 166] on link "Landscape (60/pg)" at bounding box center [753, 161] width 35 height 21
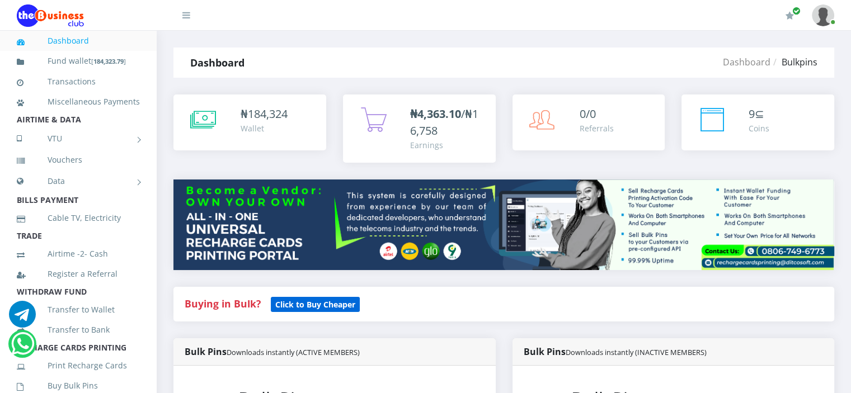
click at [311, 302] on b "Click to Buy Cheaper" at bounding box center [315, 304] width 80 height 11
click at [308, 304] on b "Click to Buy Cheaper" at bounding box center [315, 304] width 80 height 11
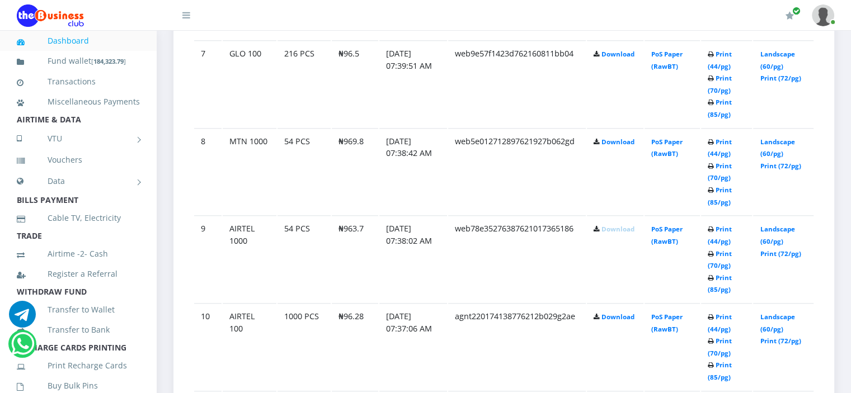
scroll to position [1840, 0]
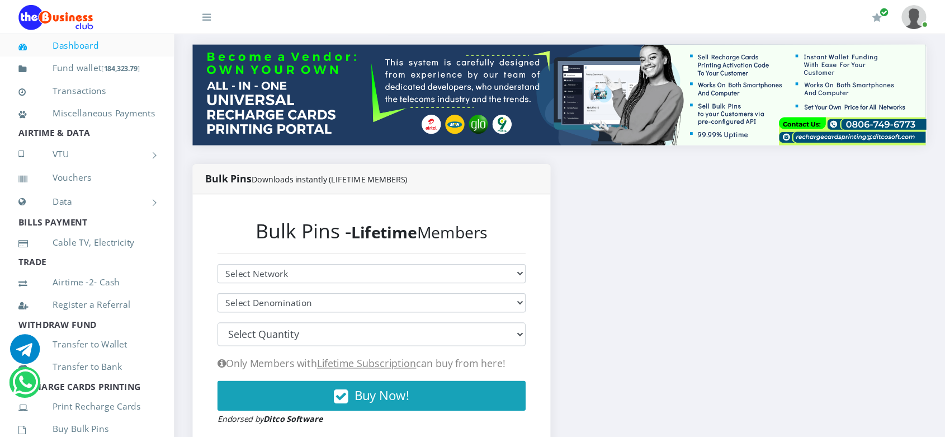
scroll to position [157, 0]
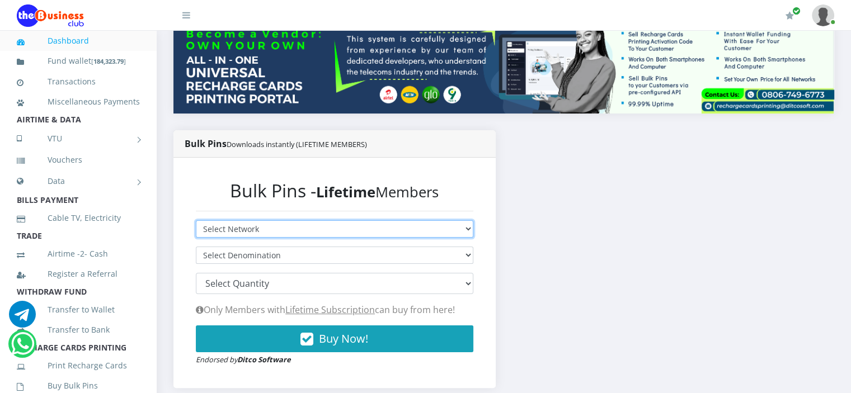
click at [448, 228] on select "Select Network MTN Globacom 9Mobile Airtel" at bounding box center [334, 228] width 277 height 17
select select "Airtel"
click at [196, 220] on select "Select Network MTN Globacom 9Mobile Airtel" at bounding box center [334, 228] width 277 height 17
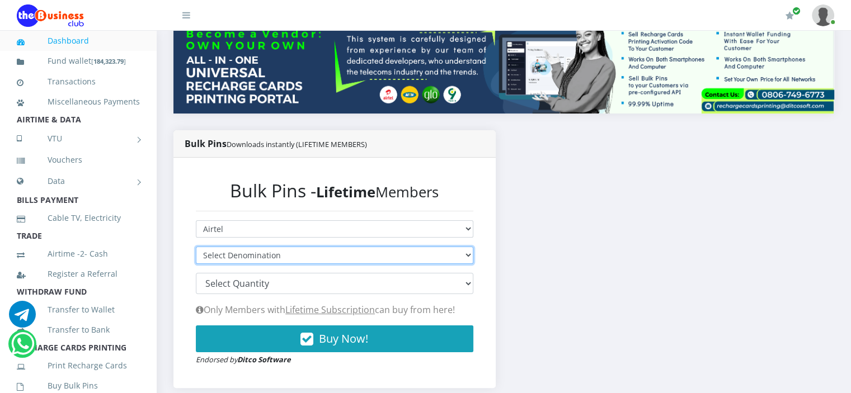
click at [449, 253] on select "Select Denomination Airtel NGN100 - ₦96.28 Airtel NGN200 - ₦192.56 Airtel NGN50…" at bounding box center [334, 255] width 277 height 17
select select "96.28-100"
click at [196, 247] on select "Select Denomination Airtel NGN100 - ₦96.28 Airtel NGN200 - ₦192.56 Airtel NGN50…" at bounding box center [334, 255] width 277 height 17
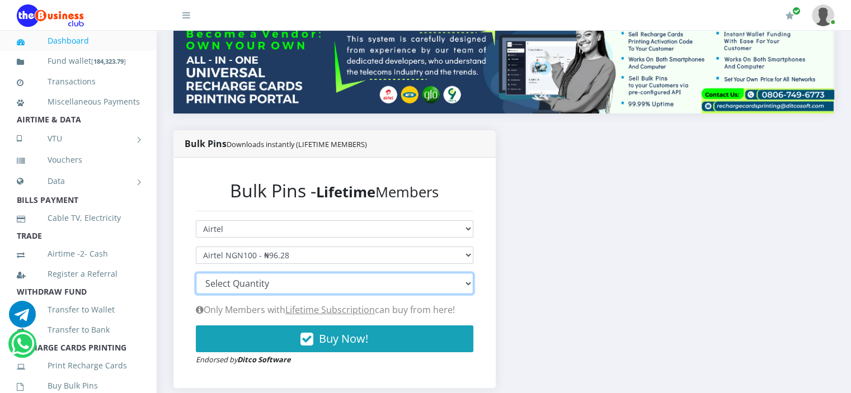
click at [448, 284] on select "100 150 200 300 500 1000" at bounding box center [334, 283] width 277 height 21
select select "1000"
click at [196, 273] on select "100 150 200 300 500 1000" at bounding box center [334, 283] width 277 height 21
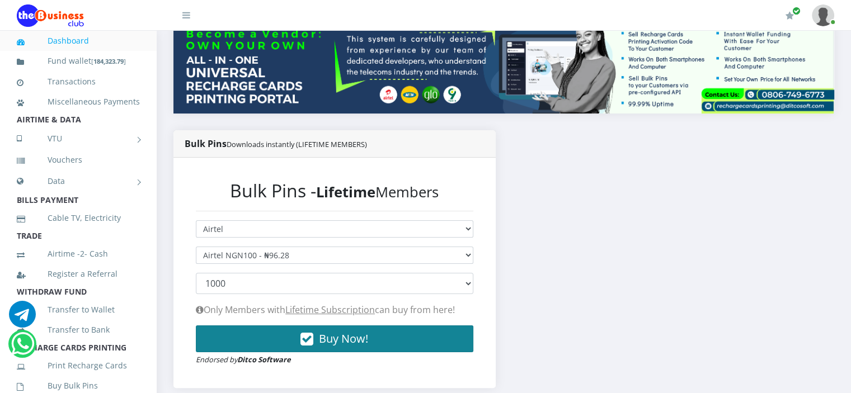
click at [412, 340] on button "Buy Now!" at bounding box center [334, 339] width 277 height 27
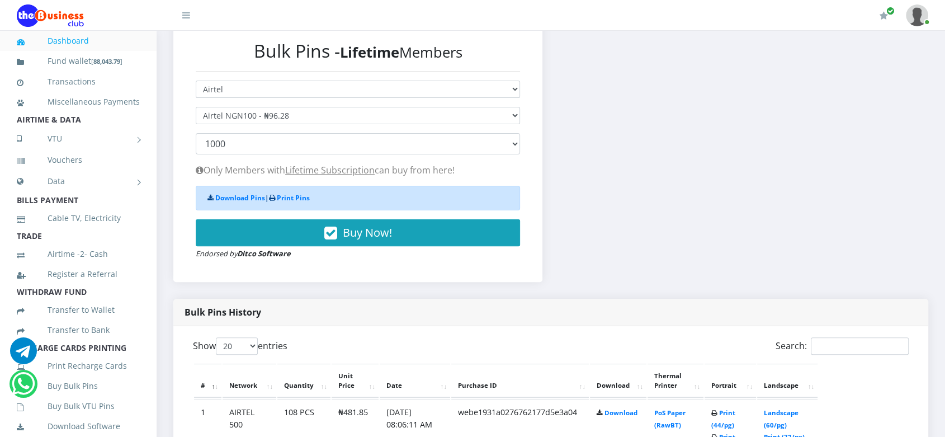
scroll to position [405, 0]
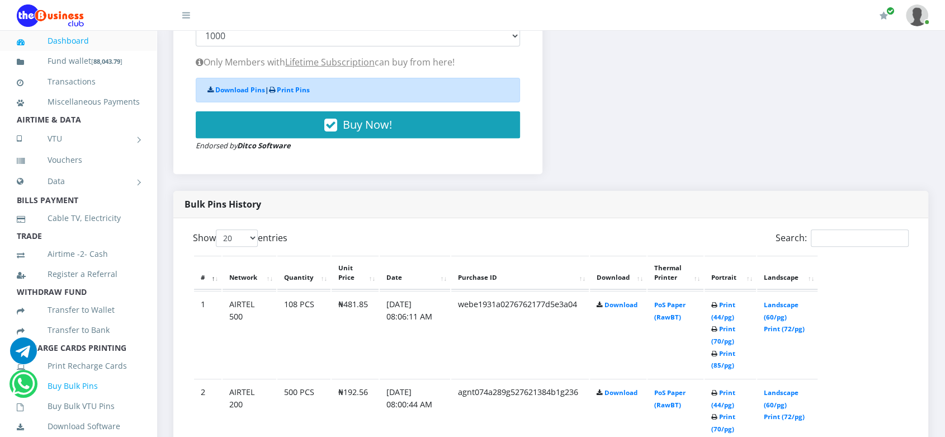
click at [63, 393] on link "Buy Bulk Pins" at bounding box center [78, 386] width 123 height 26
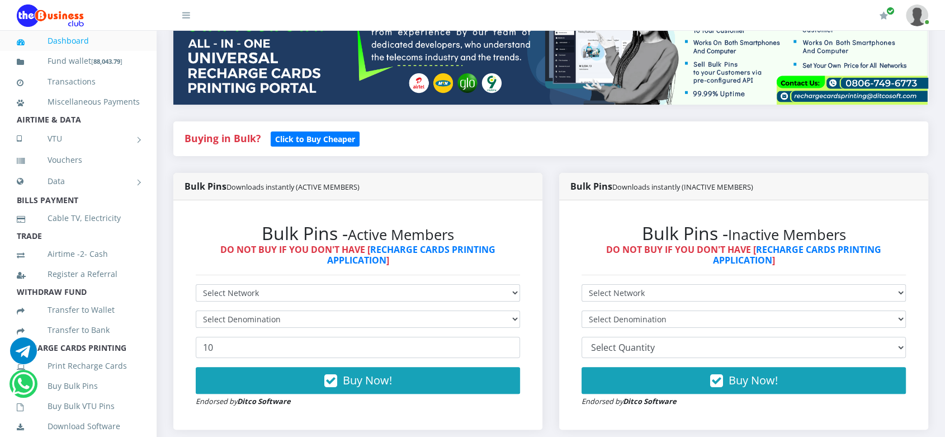
scroll to position [174, 0]
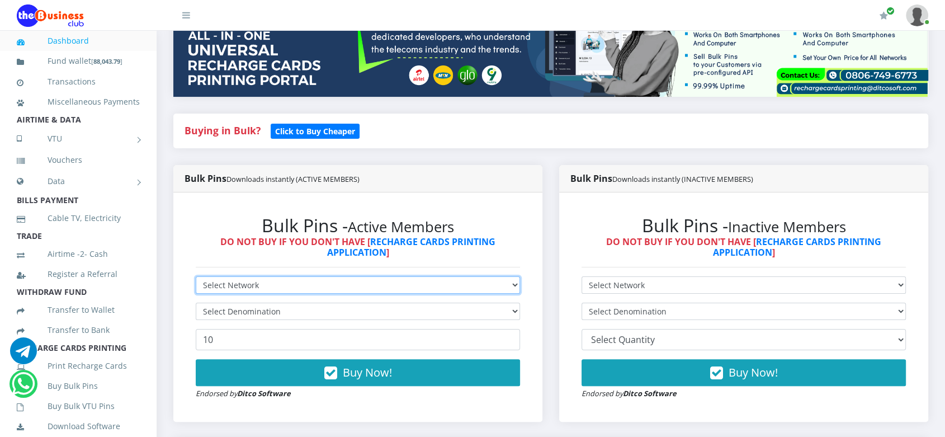
click at [488, 294] on select "Select Network MTN Globacom 9Mobile Airtel" at bounding box center [358, 284] width 324 height 17
select select "MTN"
click at [196, 288] on select "Select Network MTN Globacom 9Mobile Airtel" at bounding box center [358, 284] width 324 height 17
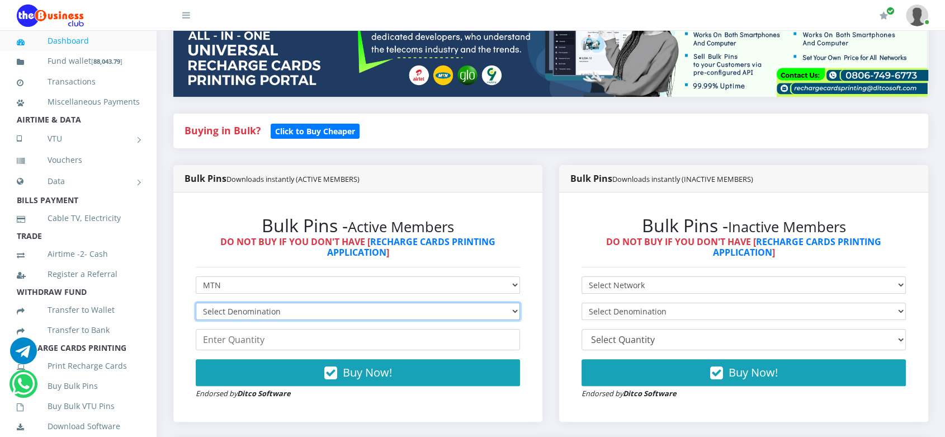
click at [488, 320] on select "Select Denomination MTN NGN100 - ₦96.98 MTN NGN200 - ₦193.96 MTN NGN400 - ₦387.…" at bounding box center [358, 311] width 324 height 17
select select "96.98-100"
click at [196, 314] on select "Select Denomination MTN NGN100 - ₦96.98 MTN NGN200 - ₦193.96 MTN NGN400 - ₦387.…" at bounding box center [358, 311] width 324 height 17
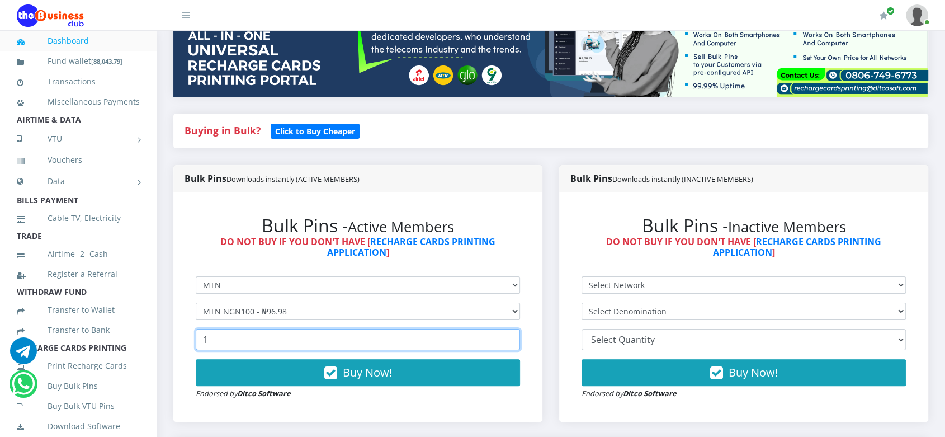
click at [508, 348] on input "1" at bounding box center [358, 339] width 324 height 21
click at [508, 348] on input "2" at bounding box center [358, 339] width 324 height 21
click at [508, 348] on input "3" at bounding box center [358, 339] width 324 height 21
click at [508, 348] on input "4" at bounding box center [358, 339] width 324 height 21
click at [508, 348] on input "808" at bounding box center [358, 339] width 324 height 21
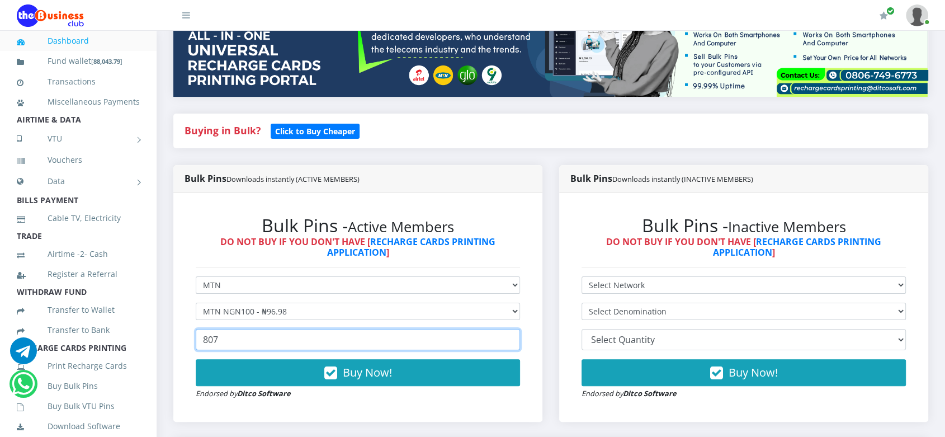
click at [508, 350] on input "807" at bounding box center [358, 339] width 324 height 21
click at [508, 350] on input "806" at bounding box center [358, 339] width 324 height 21
click at [508, 350] on input "805" at bounding box center [358, 339] width 324 height 21
type input "804"
click at [508, 350] on input "804" at bounding box center [358, 339] width 324 height 21
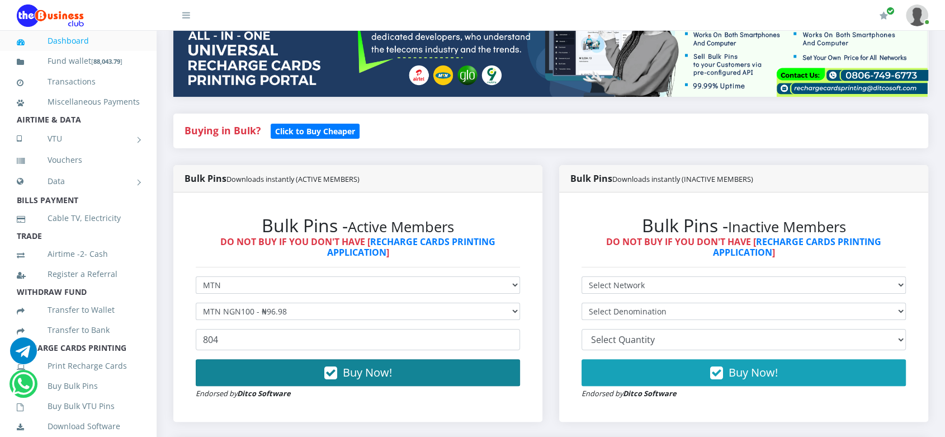
click at [444, 384] on button "Buy Now!" at bounding box center [358, 372] width 324 height 27
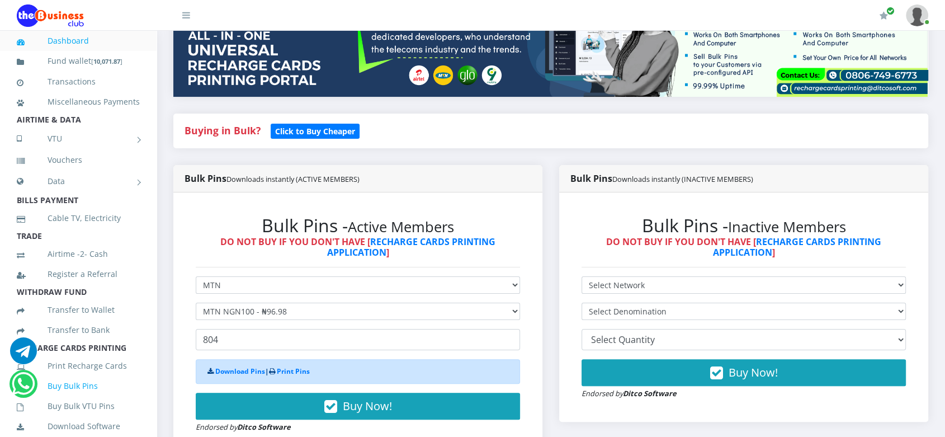
click at [81, 398] on link "Buy Bulk Pins" at bounding box center [78, 386] width 123 height 26
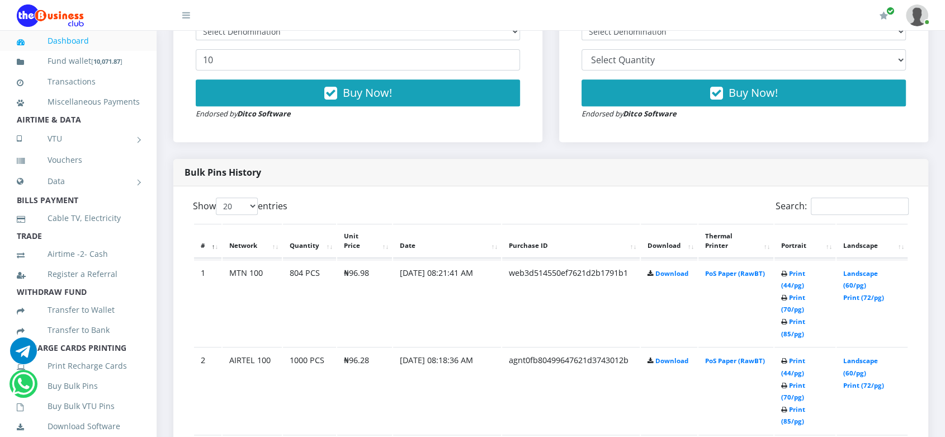
scroll to position [472, 0]
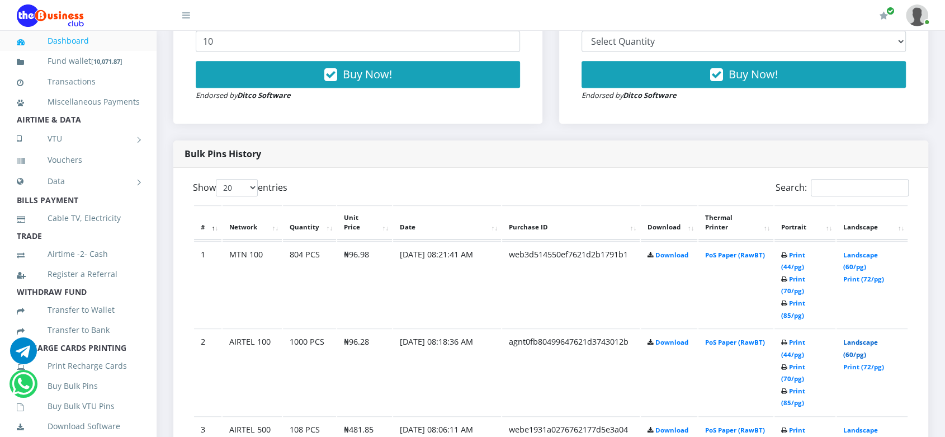
click at [860, 338] on link "Landscape (60/pg)" at bounding box center [861, 348] width 35 height 21
click at [861, 263] on link "Landscape (60/pg)" at bounding box center [861, 261] width 35 height 21
